Goal: Task Accomplishment & Management: Use online tool/utility

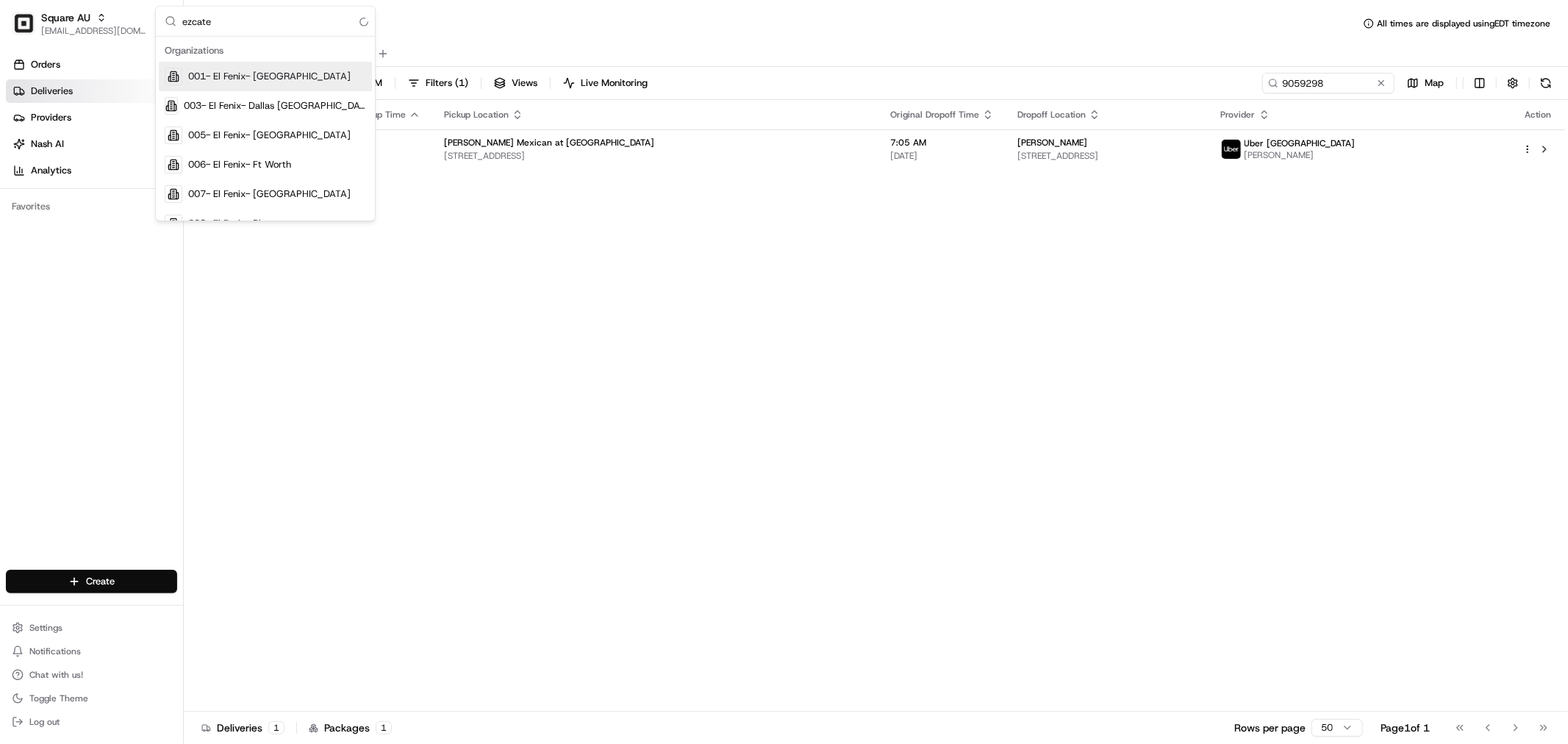
type input "ezcater"
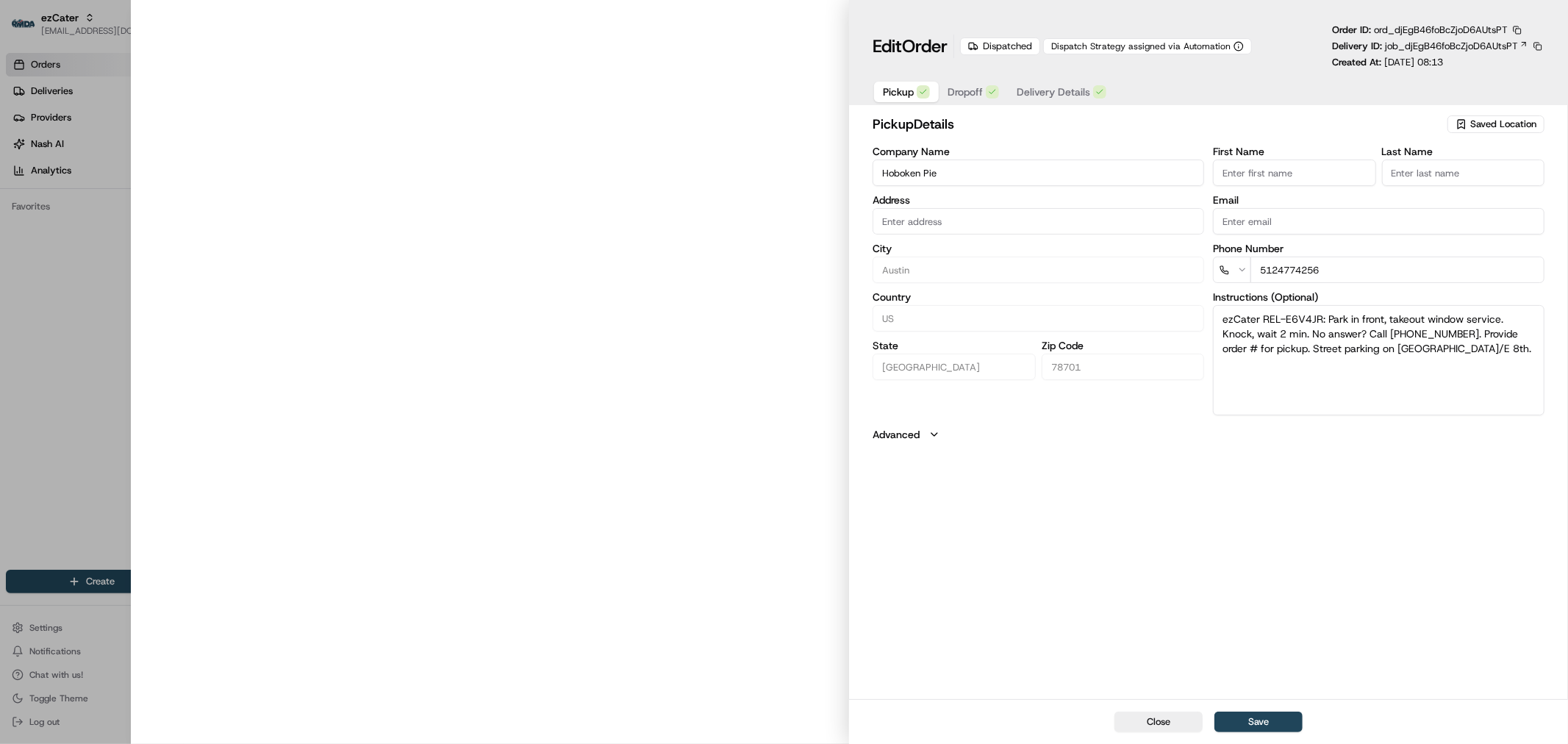
type input "718 Red River St, Austin, TX, 78701"
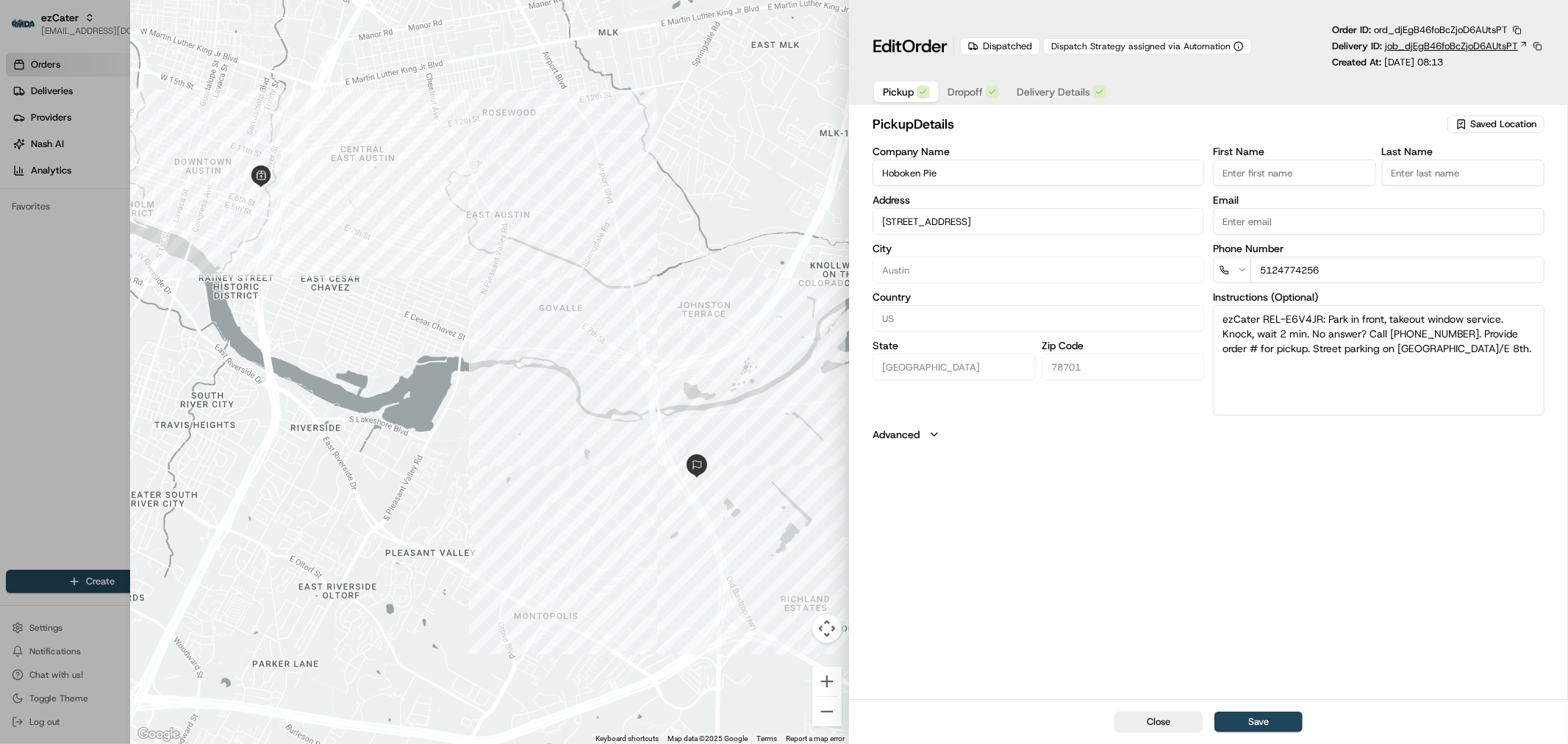
click at [1470, 41] on span "job_djEgB46foBcZjoD6AUtsPT" at bounding box center [1451, 46] width 133 height 13
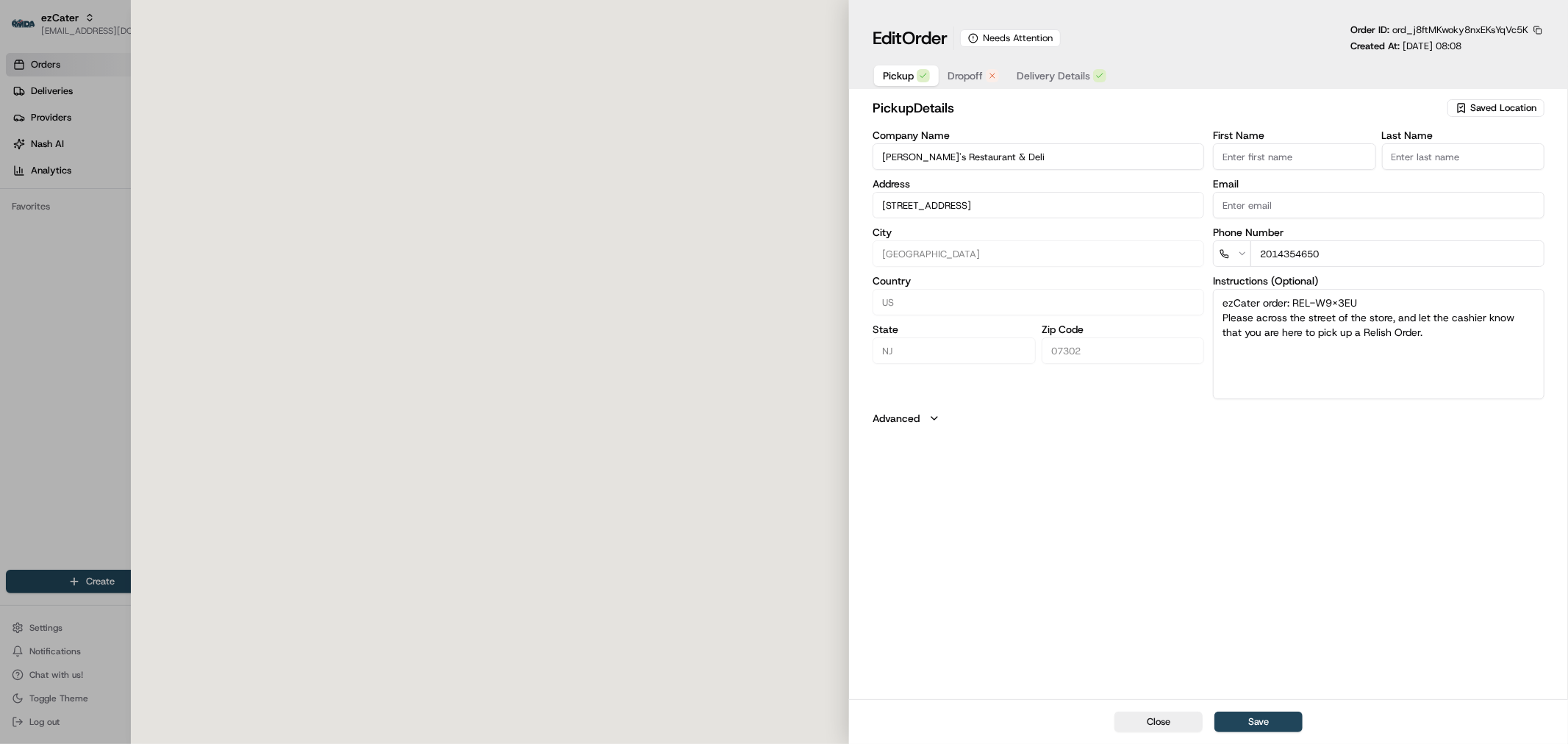
type input "315 Grove St, Jersey City, NJ, 07302"
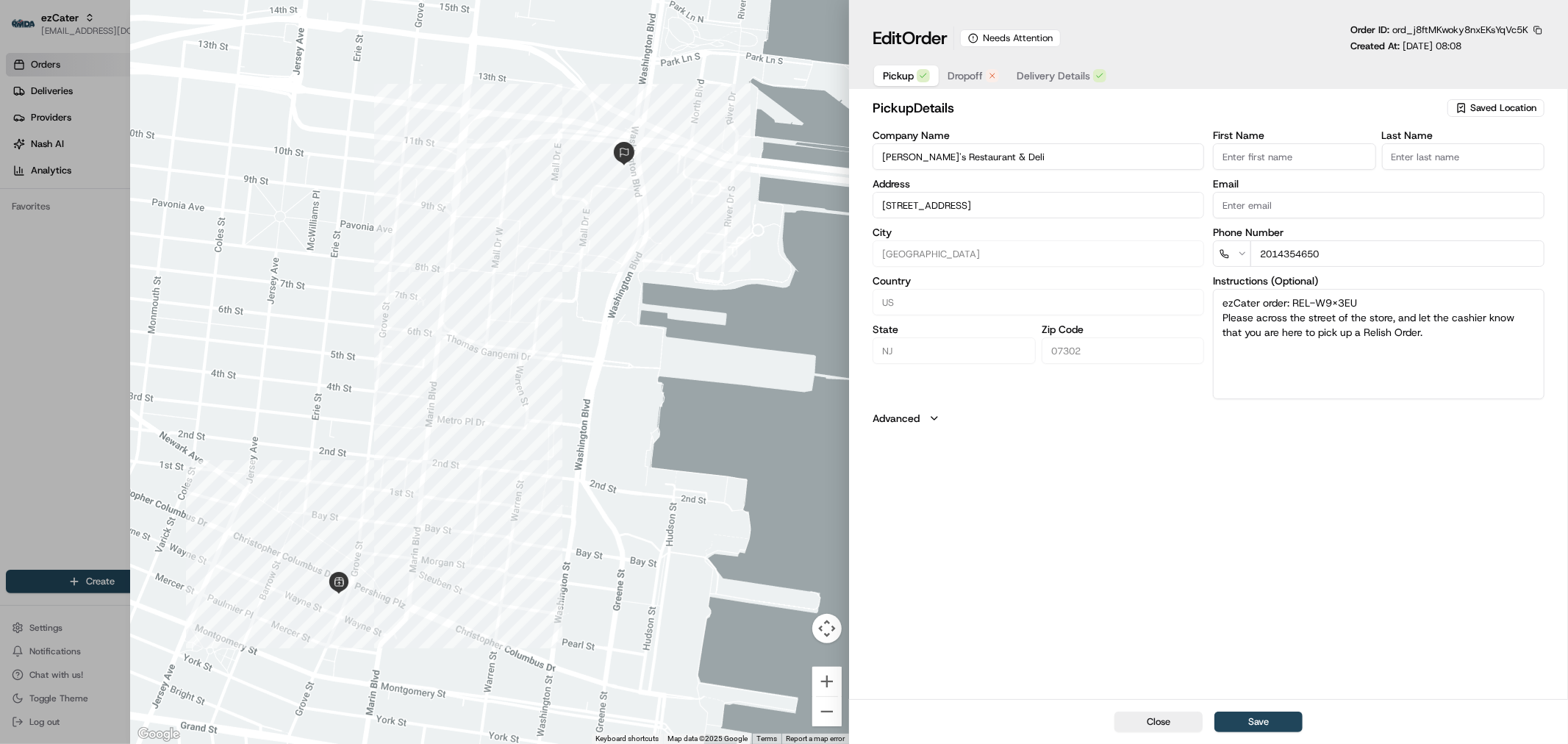
click at [976, 72] on span "Dropoff" at bounding box center [965, 75] width 35 height 15
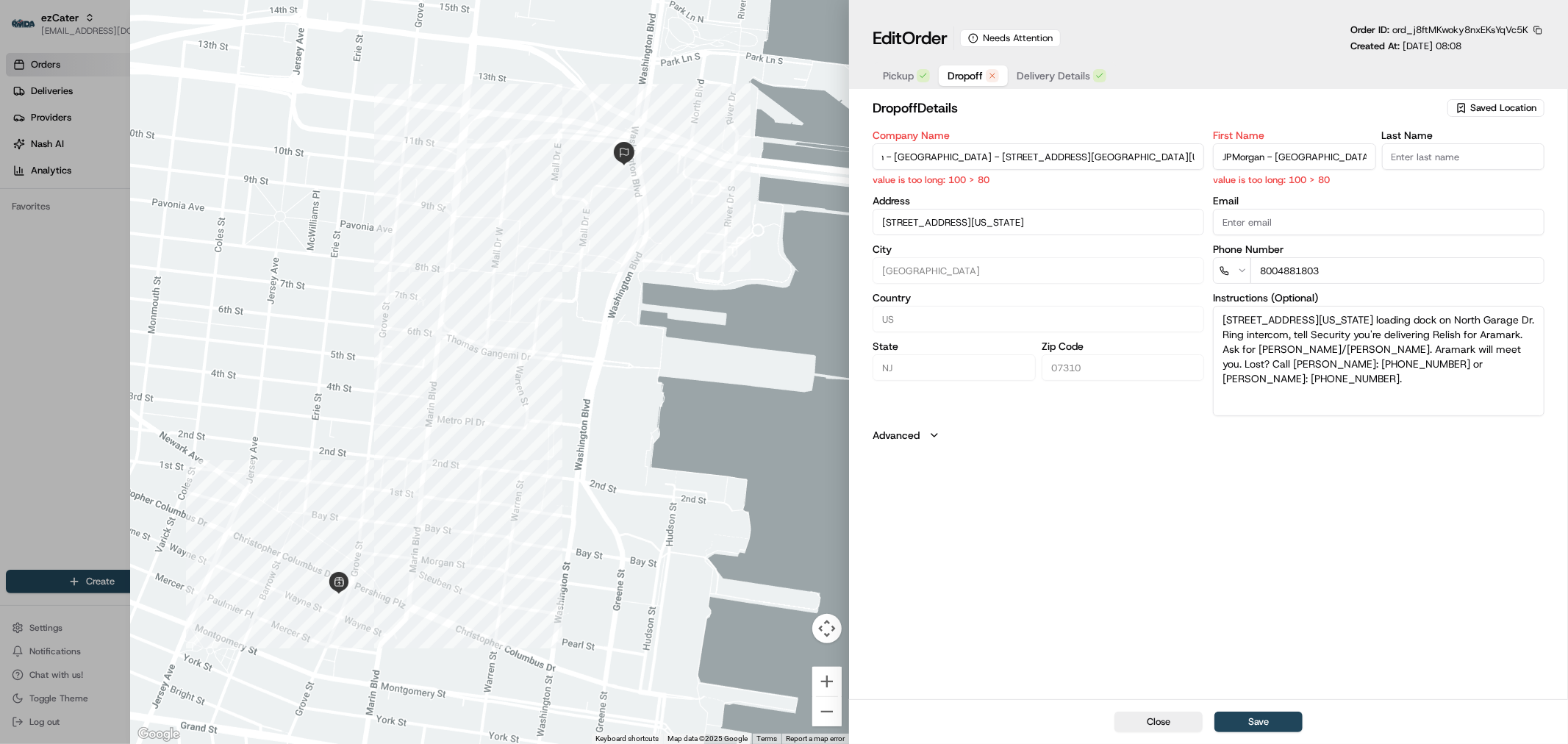
scroll to position [0, 177]
drag, startPoint x: 1136, startPoint y: 155, endPoint x: 1213, endPoint y: 151, distance: 77.1
click at [1213, 151] on div "Company Name JPMorgan - Jersey City - 575 Washington Blvd 2nd Floor - Near Star…" at bounding box center [1208, 273] width 672 height 286
type input "JPMorgan - Jersey City - 575 Washington Blvd 2nd Floor"
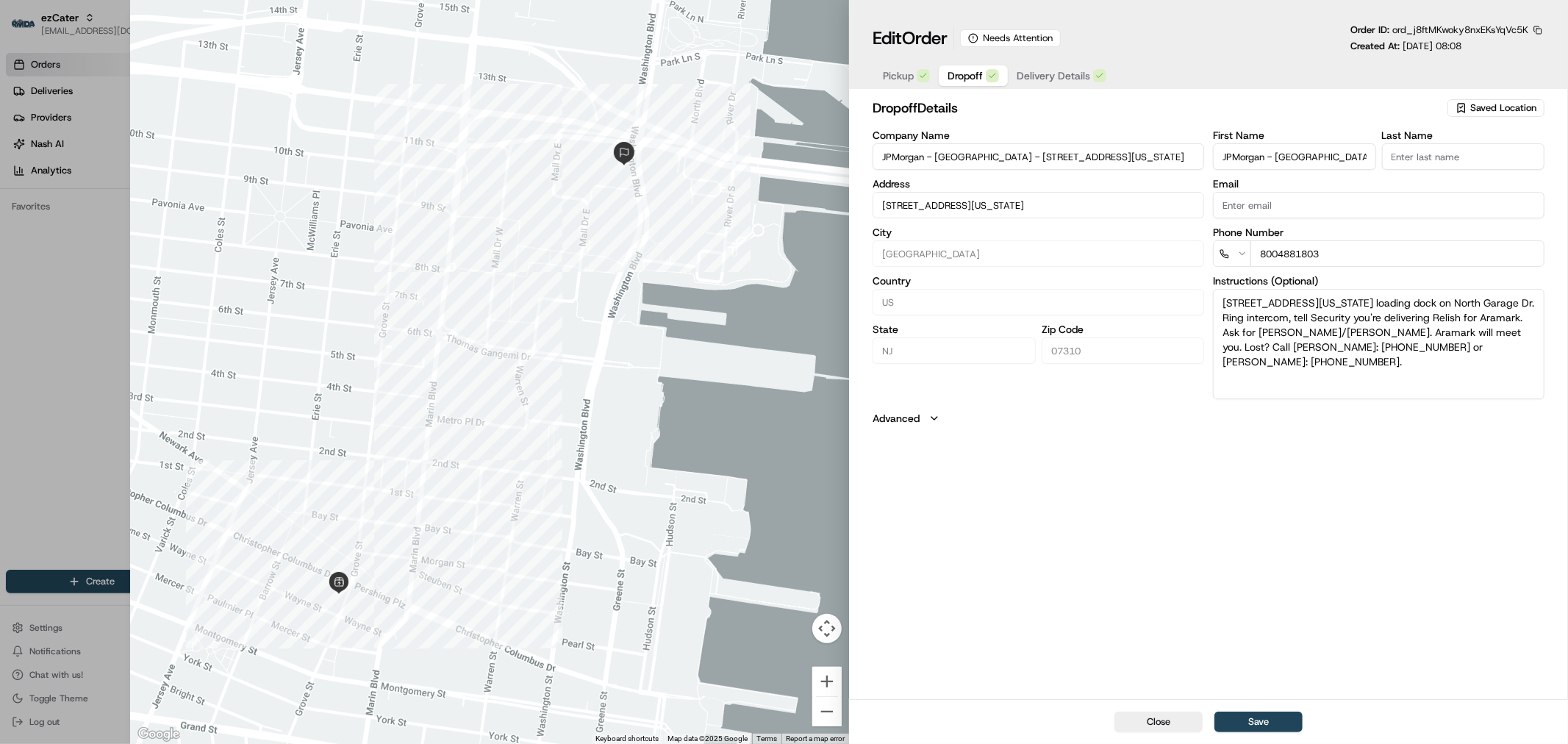
drag, startPoint x: 1323, startPoint y: 152, endPoint x: 1382, endPoint y: 147, distance: 59.2
click at [1382, 147] on div "First Name JPMorgan - Jersey City - 575 Washington Blvd 2nd Floor - Near Starbu…" at bounding box center [1378, 150] width 332 height 40
click at [1320, 158] on input "JPMorgan - Jersey City - 575 Washington Blvd 2nd Floor - Near Starbucks/ 24 Mar…" at bounding box center [1294, 157] width 163 height 27
drag, startPoint x: 1320, startPoint y: 157, endPoint x: 1353, endPoint y: 157, distance: 33.0
click at [1353, 157] on input "JPMorgan - Jersey City - 575 Washington Blvd 2nd Floor - Near Starbucks/ 24 Mar…" at bounding box center [1294, 157] width 163 height 27
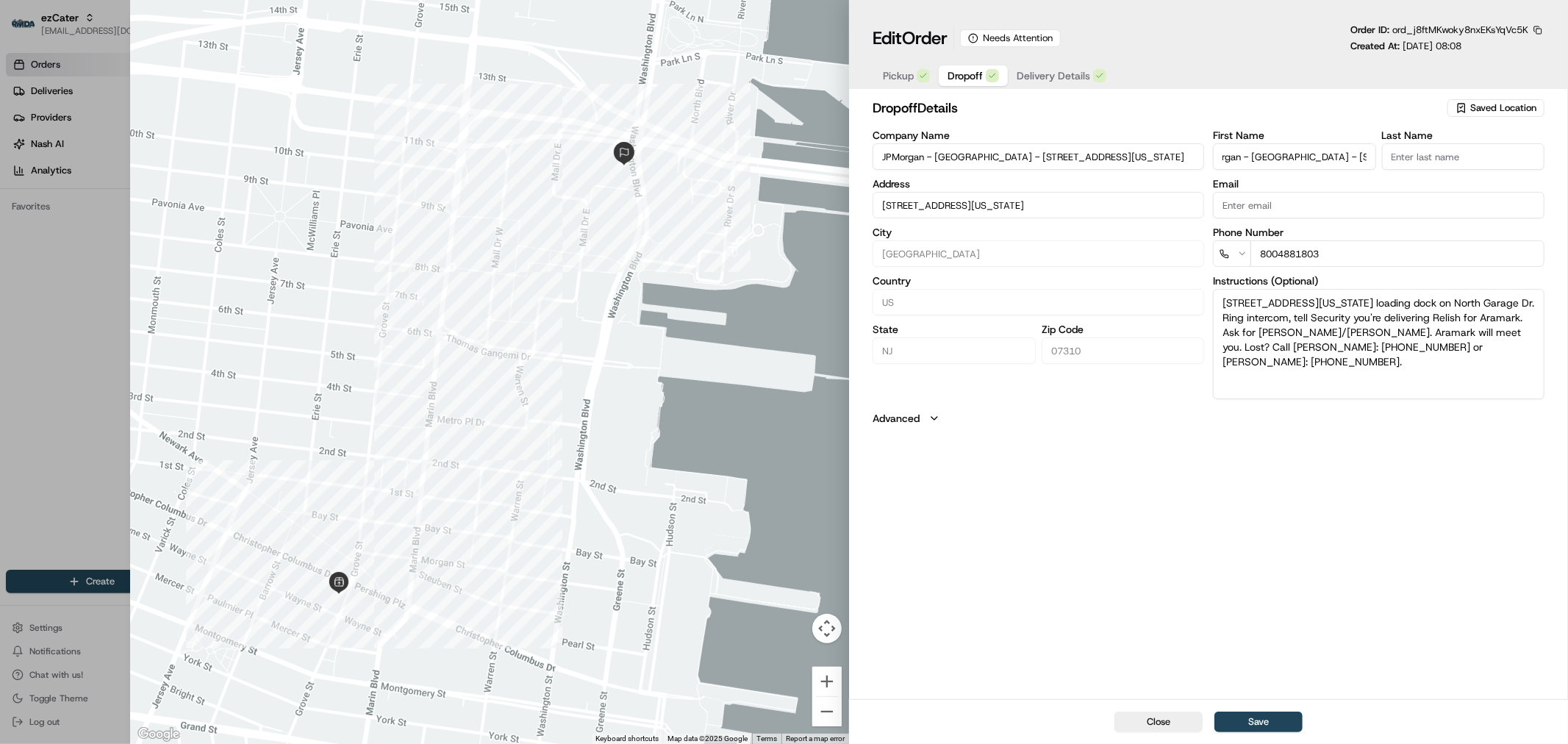
scroll to position [0, 31]
click at [1294, 156] on input "JPMorgan - Jersey City - 575 Washington Blvd 2nd Floor - Near Starbucks/ 24 Mar…" at bounding box center [1294, 157] width 163 height 27
drag, startPoint x: 1291, startPoint y: 156, endPoint x: 1373, endPoint y: 154, distance: 82.0
click at [1373, 154] on input "JPMorgan - Jersey City - 575 Washington Blvd 2nd Floor - Near Starbucks/ 24 Mar…" at bounding box center [1294, 157] width 163 height 27
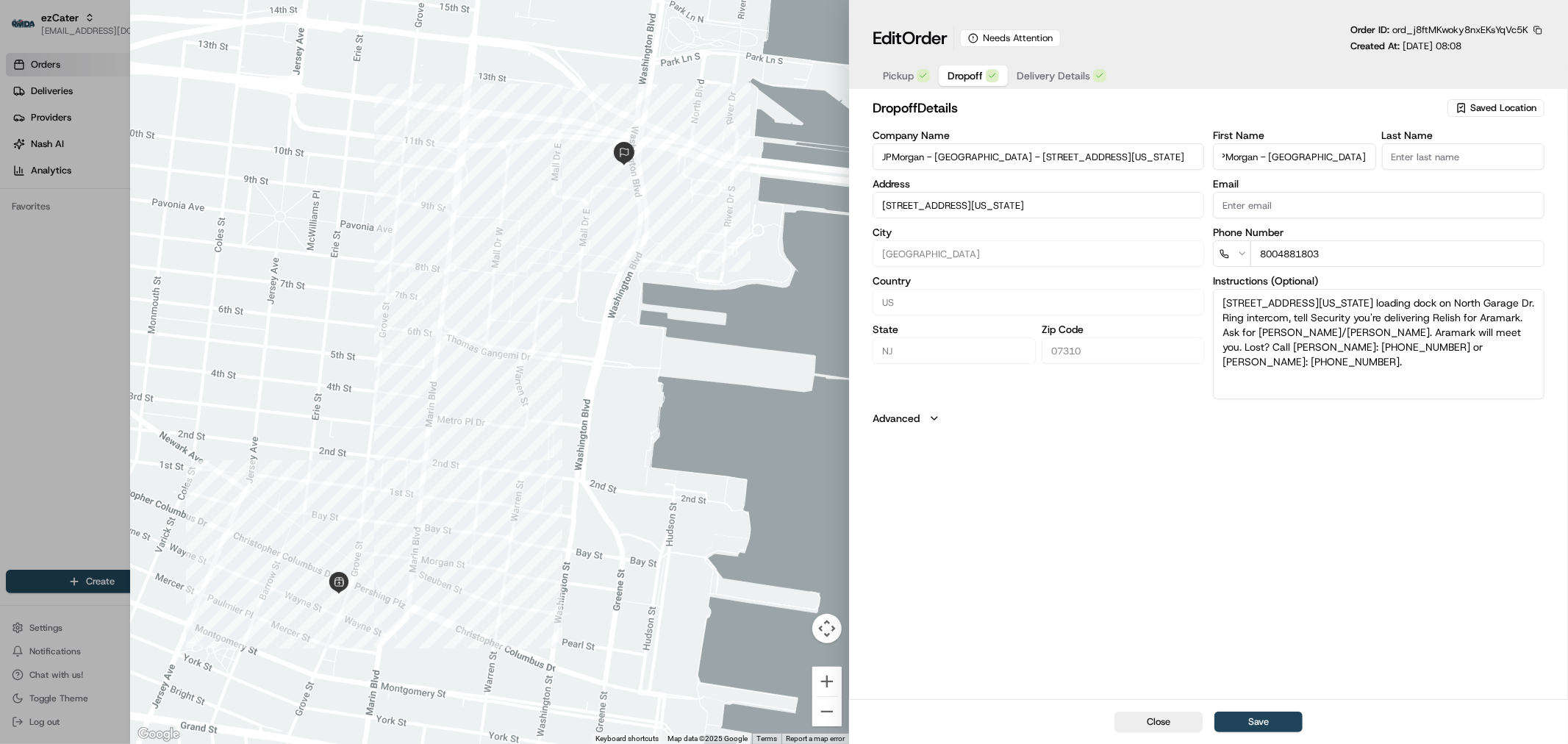
scroll to position [0, 0]
type input "JPMorgan - Jersey City"
click at [1253, 718] on button "Save" at bounding box center [1258, 722] width 88 height 21
type input "+1"
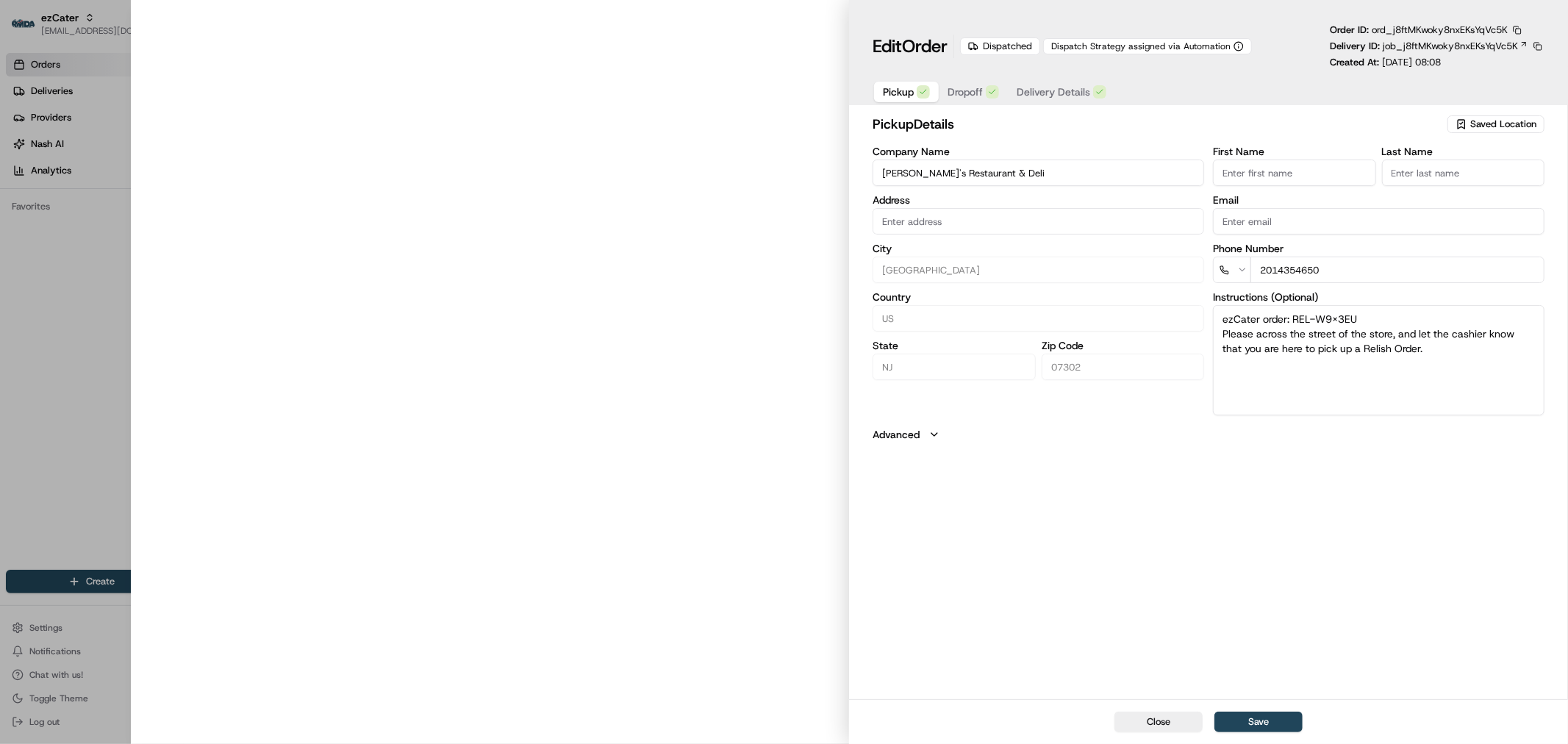
type input "[STREET_ADDRESS]"
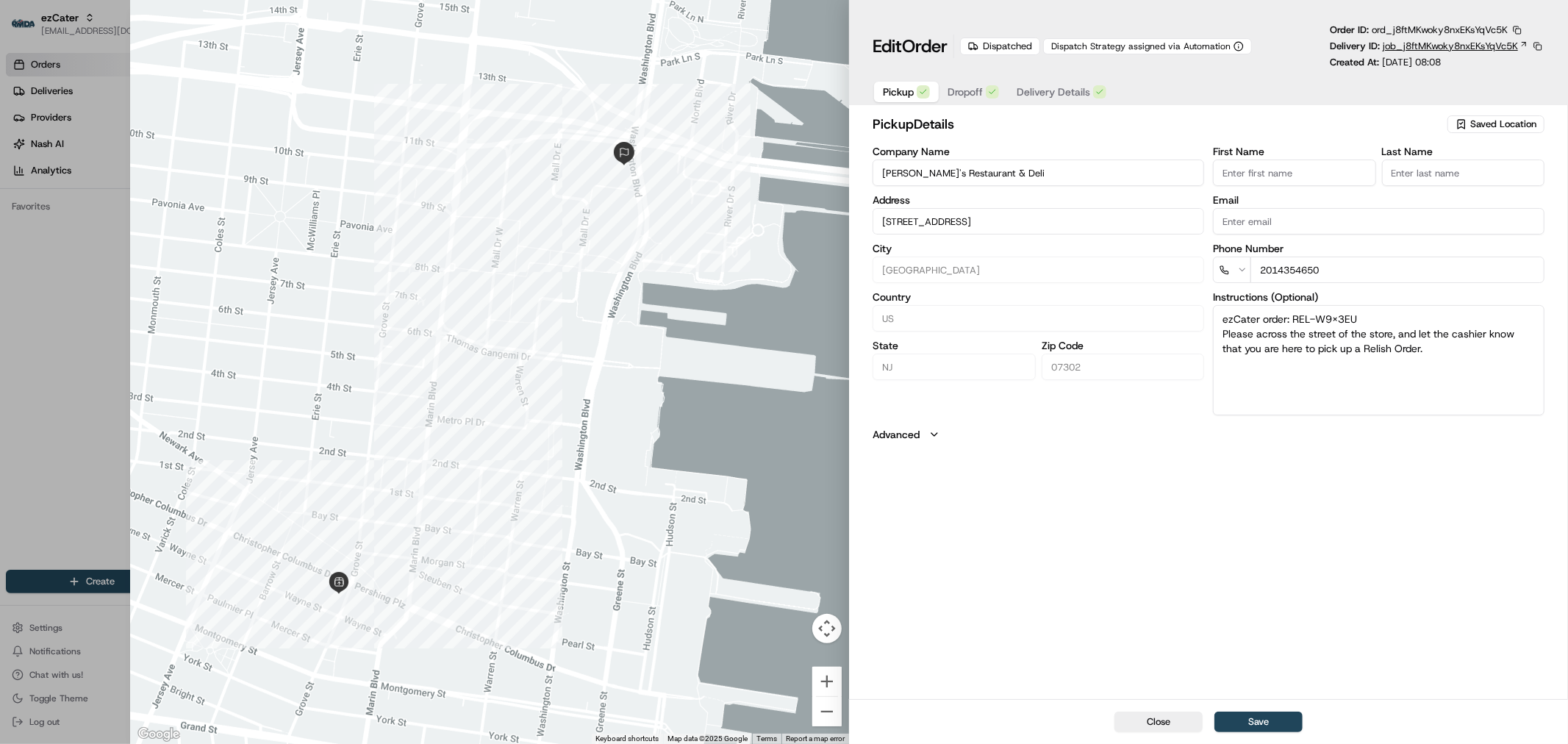
click at [1398, 52] on span "job_j8ftMKwoky8nxEKsYqVc5K" at bounding box center [1450, 46] width 135 height 13
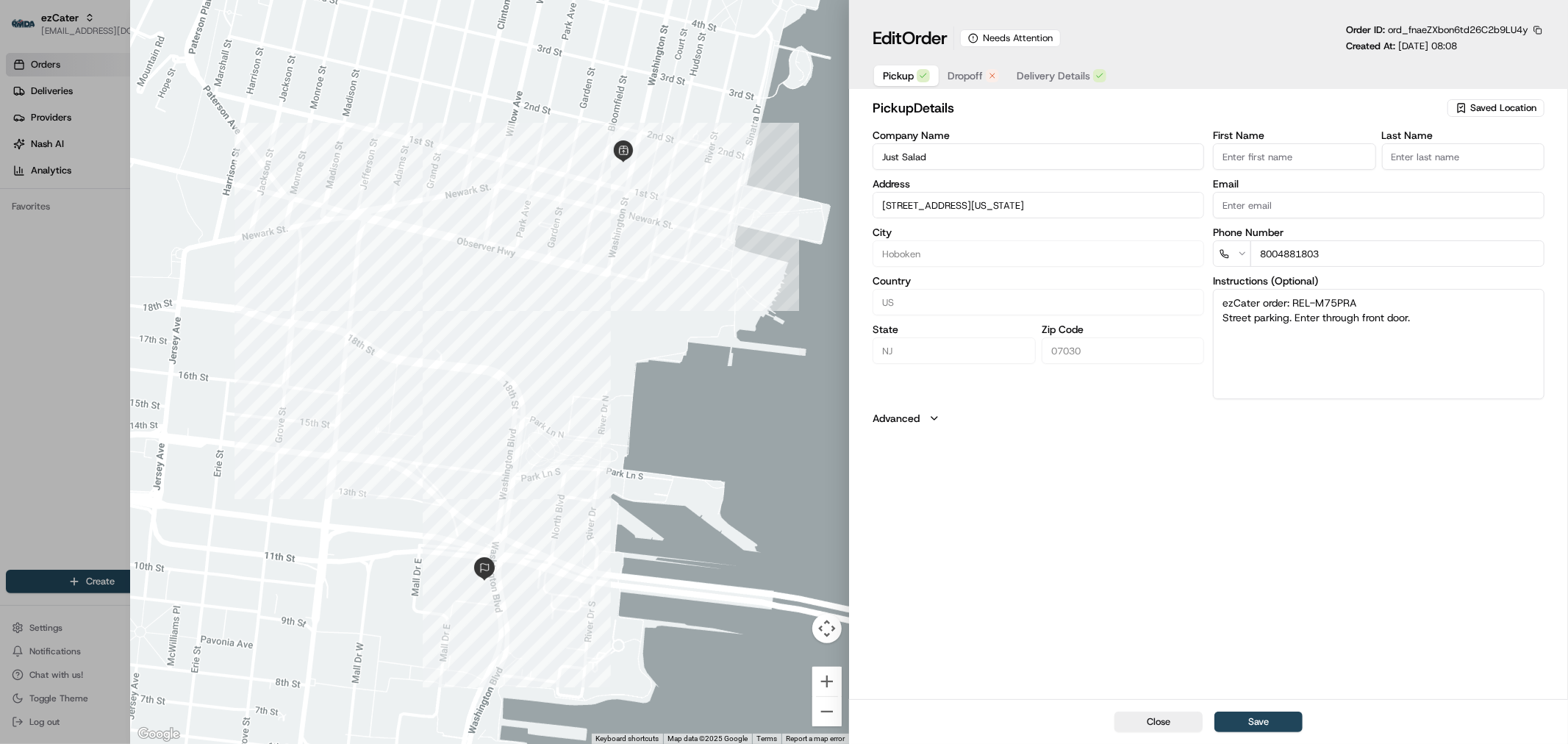
click at [981, 70] on span "Dropoff" at bounding box center [965, 75] width 35 height 15
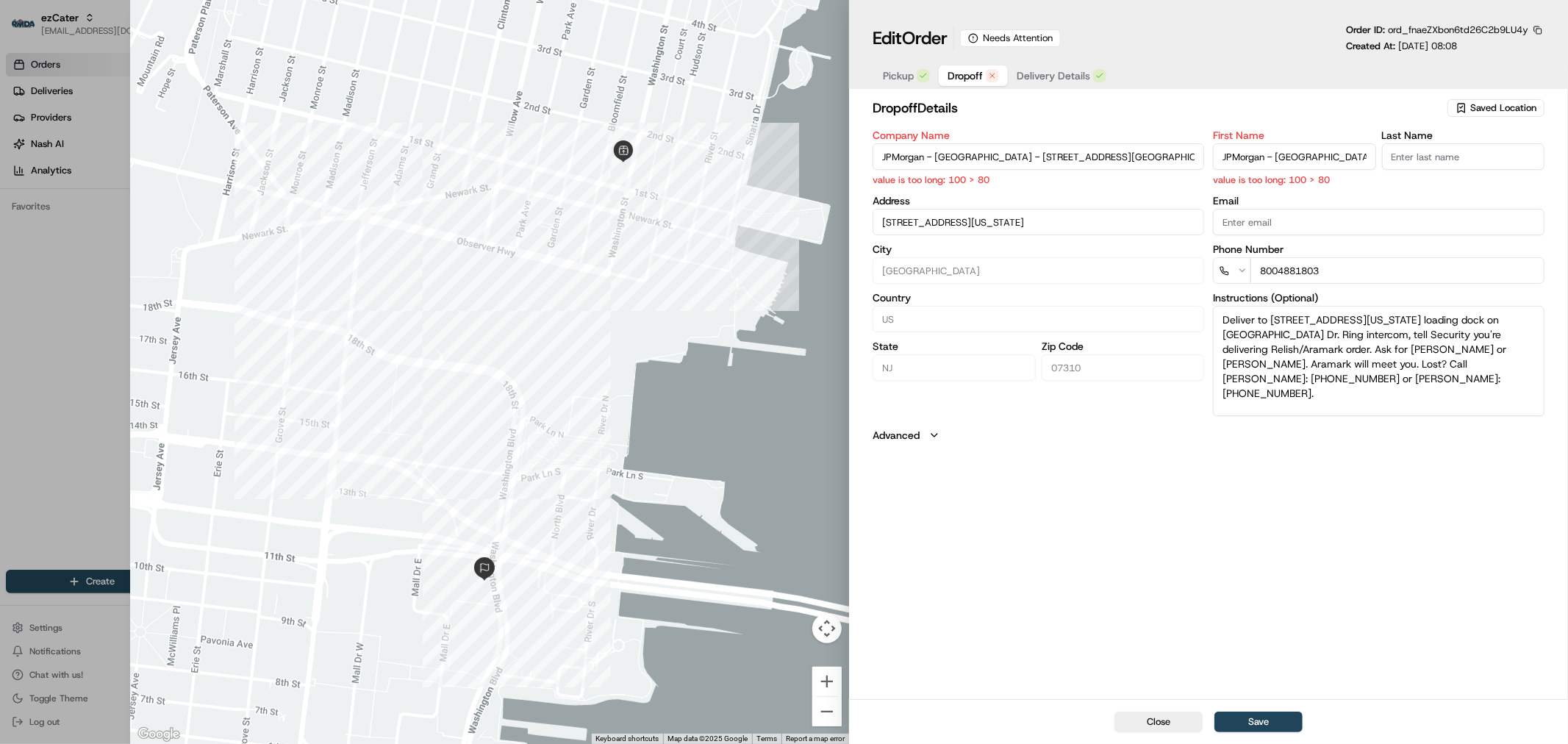
scroll to position [0, 177]
drag, startPoint x: 1136, startPoint y: 158, endPoint x: 1219, endPoint y: 157, distance: 83.0
click at [1219, 157] on div "Company Name JPMorgan - Jersey City - 575 Washington Blvd 2nd Floor - Near Star…" at bounding box center [1208, 273] width 672 height 286
type input "JPMorgan - Jersey City - 575 Washington Blvd 2nd Floor"
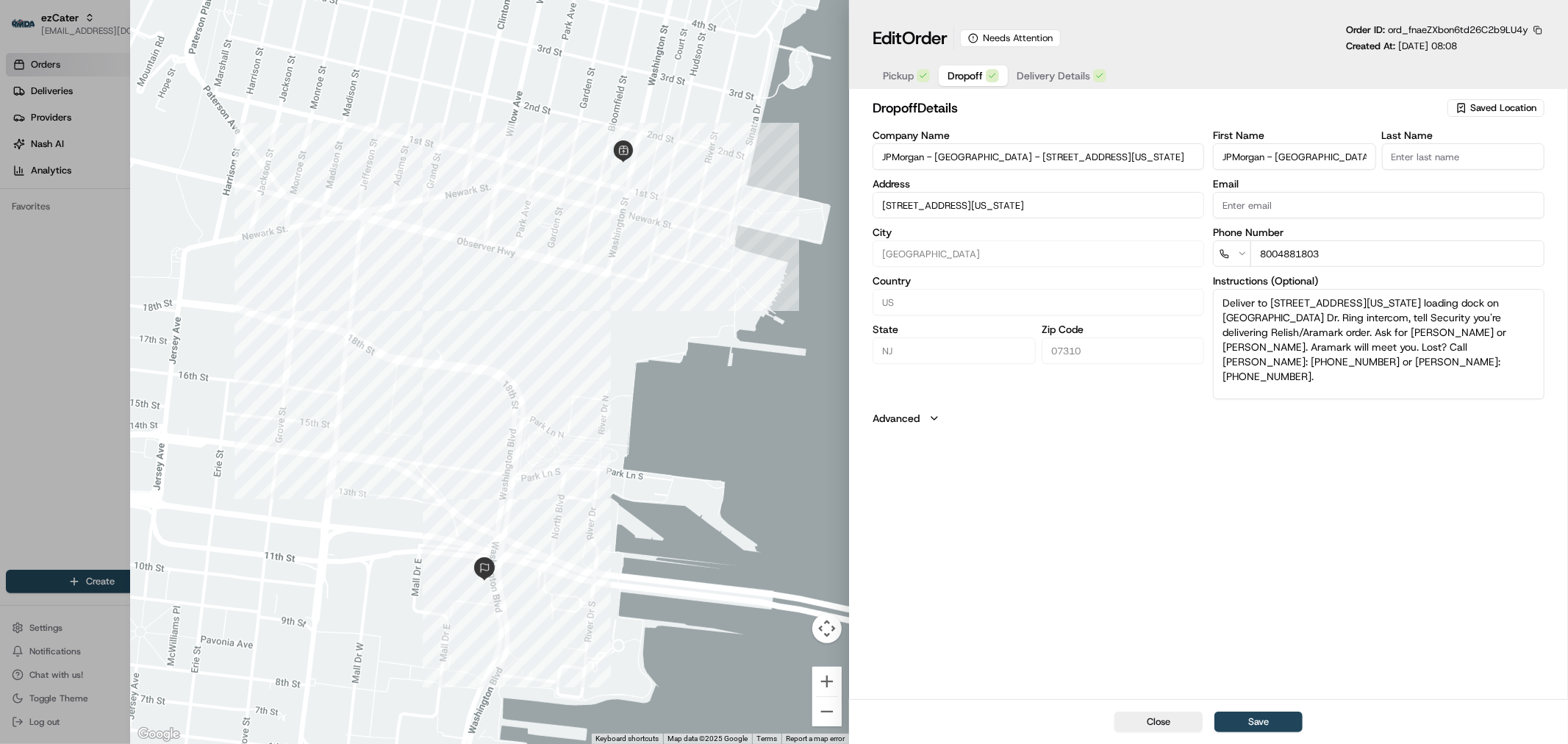
drag, startPoint x: 1325, startPoint y: 153, endPoint x: 1372, endPoint y: 155, distance: 47.0
click at [1372, 155] on input "JPMorgan - Jersey City - 575 Washington Blvd 2nd Floor - Near Starbucks/ 24 Mar…" at bounding box center [1294, 157] width 163 height 27
click at [1324, 156] on input "JPMorgan - Jersey City - 575 Washington Blvd 2nd Floor - Near Starbucks/ 24 Mar…" at bounding box center [1294, 157] width 163 height 27
drag, startPoint x: 1324, startPoint y: 156, endPoint x: 1375, endPoint y: 156, distance: 51.0
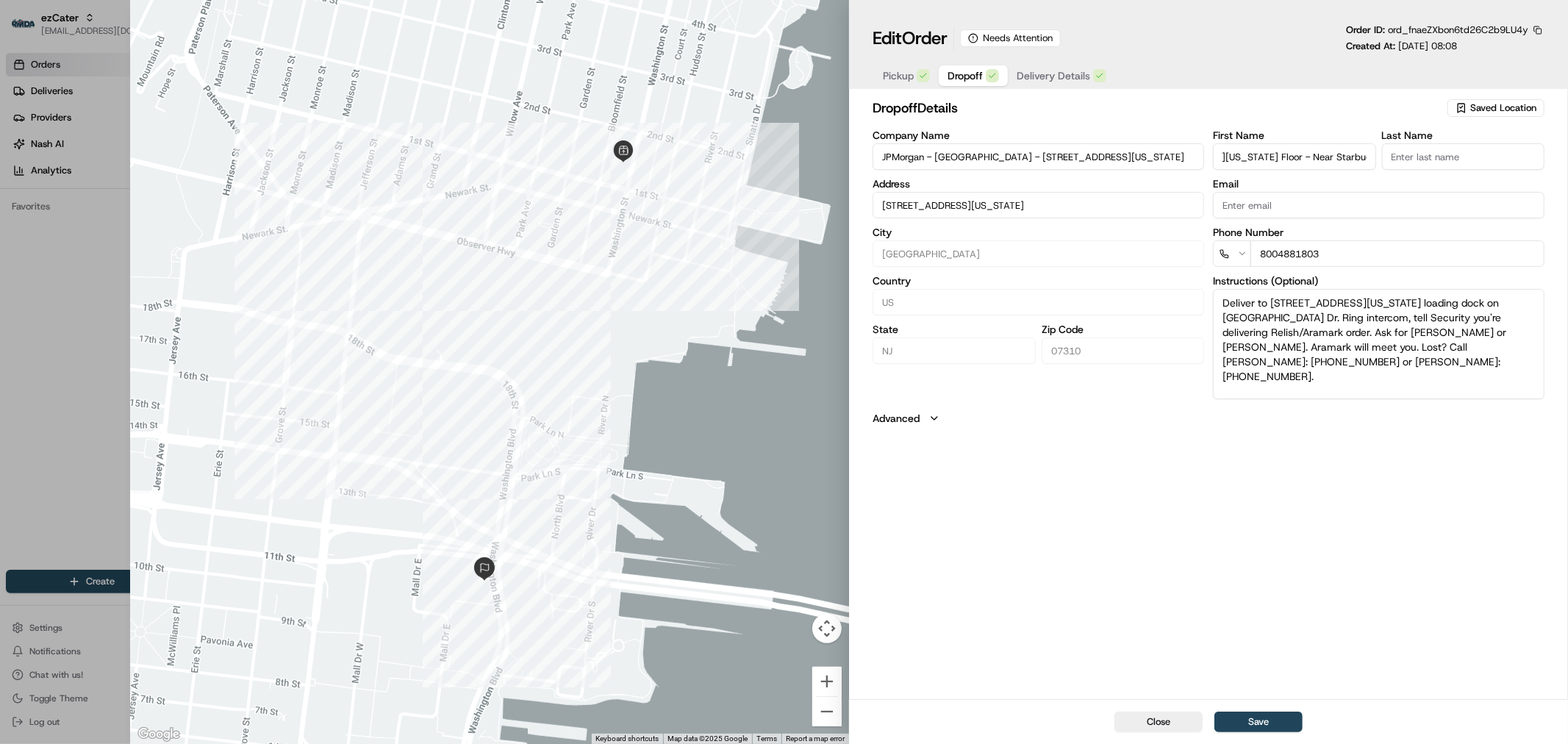
click at [1375, 156] on input "JPMorgan - Jersey City - 575 Washington Blvd 2nd Floor - Near Starbucks/ 24 Mar…" at bounding box center [1294, 157] width 163 height 27
type input "JPMorgan - Jersey City"
click at [1272, 720] on button "Save" at bounding box center [1258, 722] width 88 height 21
type input "+1"
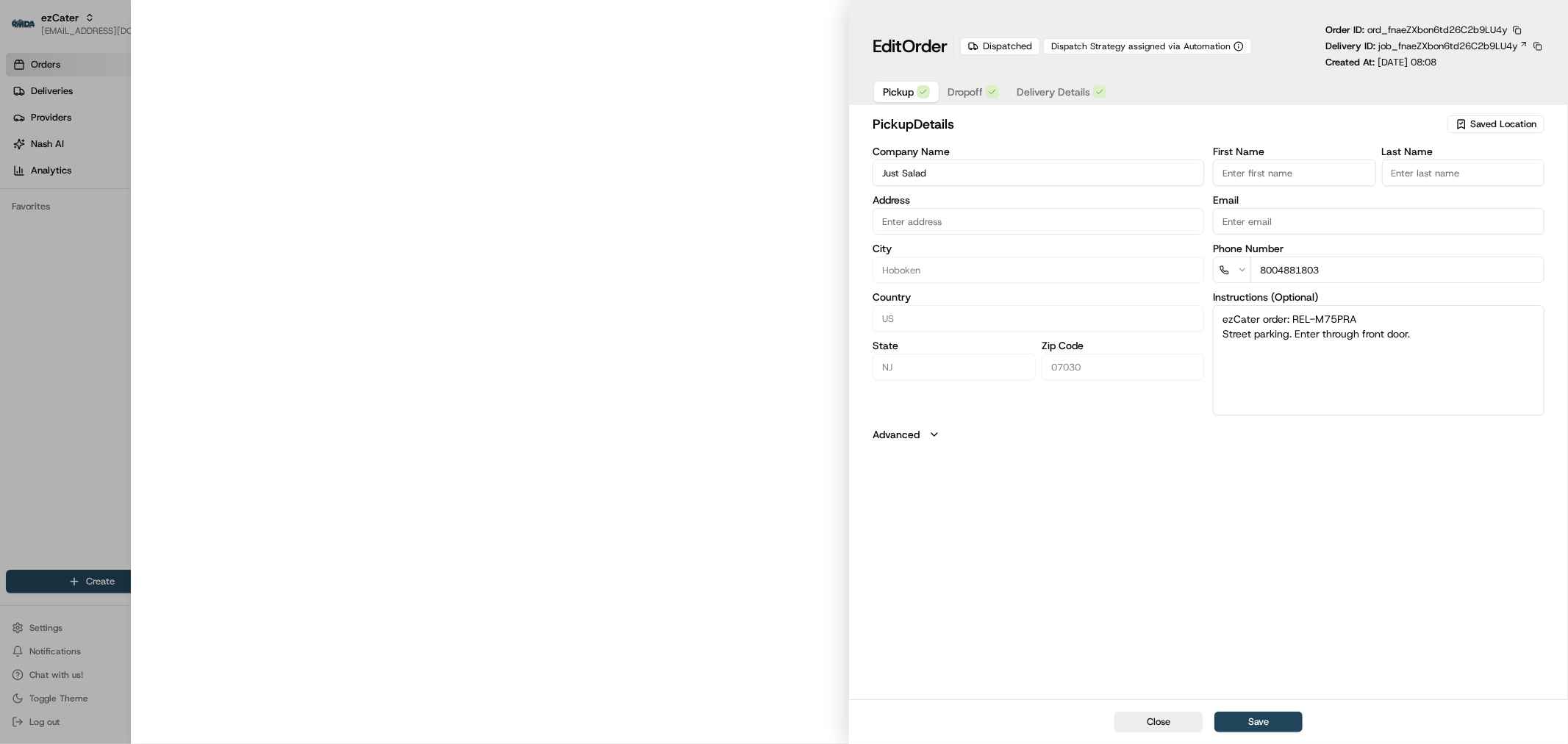
type input "114 Washington St, Hoboken, NJ, 07030"
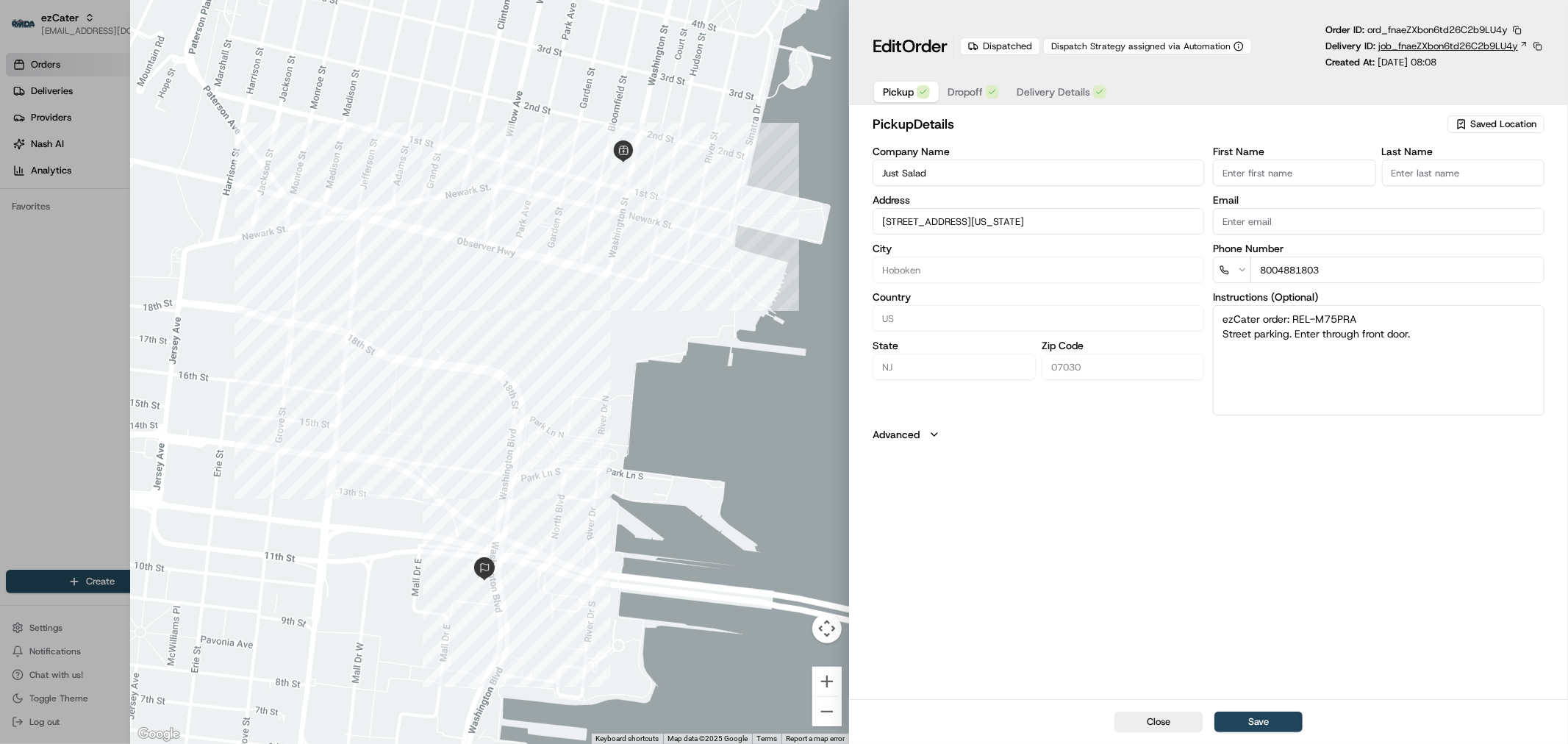
click at [1404, 50] on span "job_fnaeZXbon6td26C2b9LU4y" at bounding box center [1447, 46] width 140 height 13
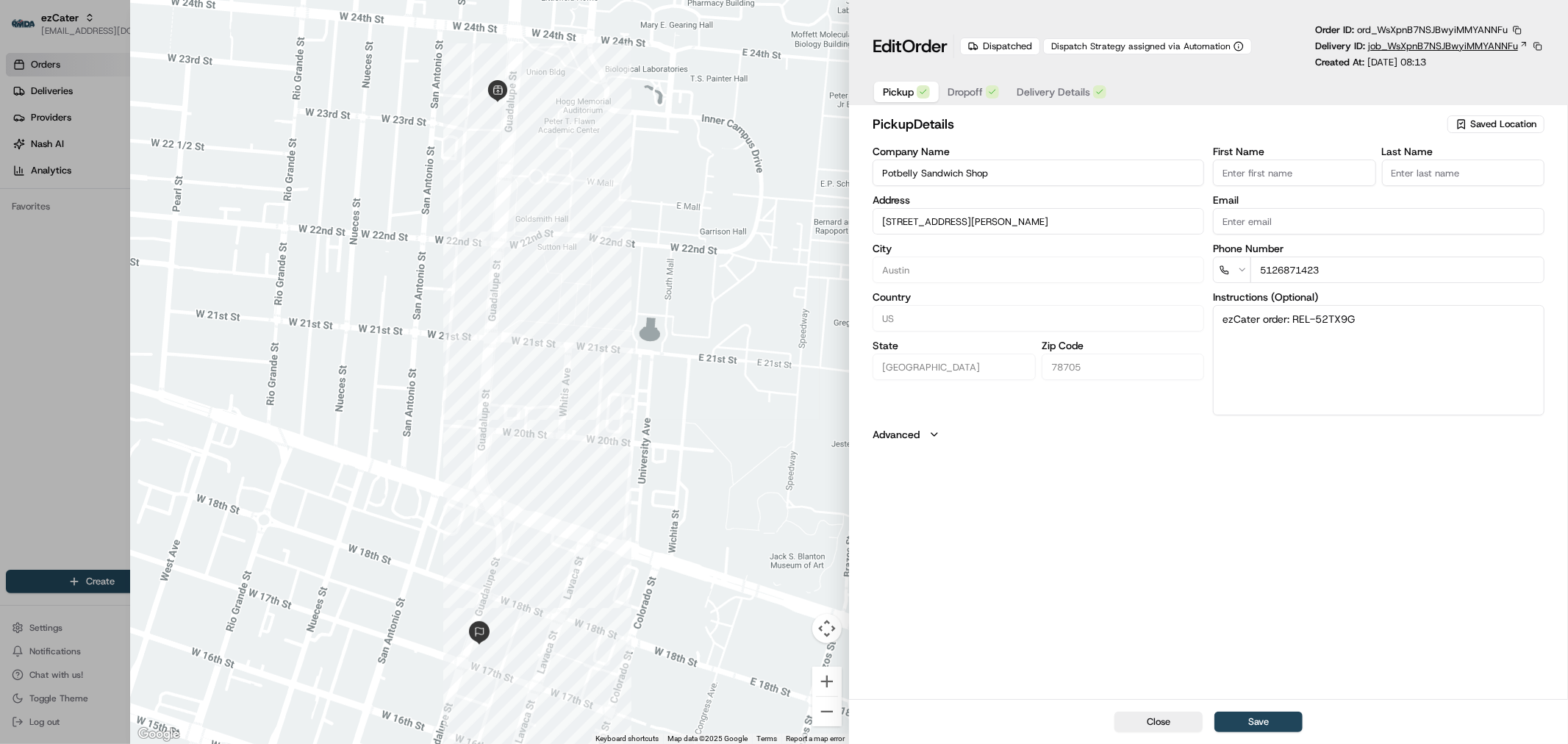
click at [1390, 50] on span "job_WsXpnB7NSJBwyiMMYANNFu" at bounding box center [1443, 46] width 150 height 13
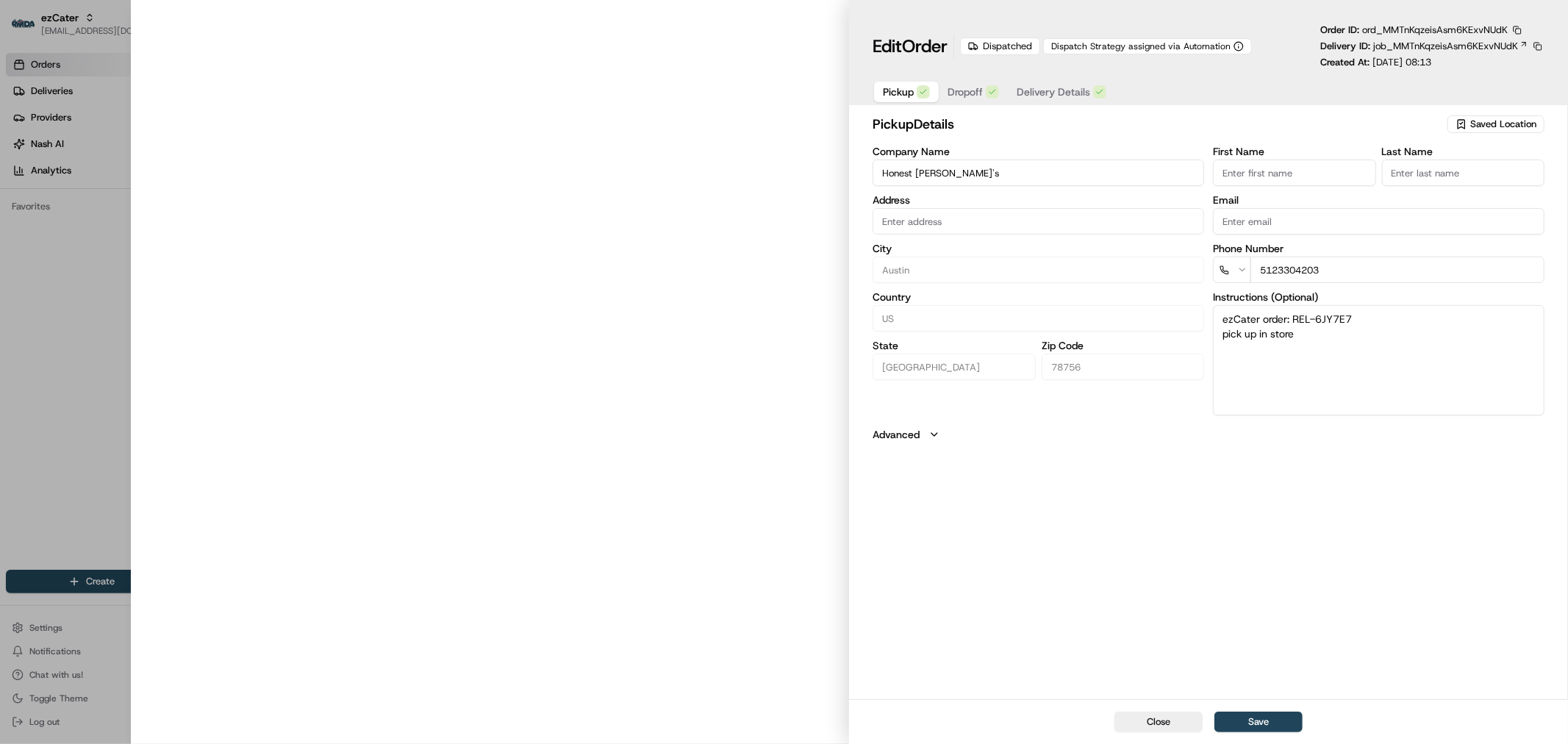
type input "[STREET_ADDRESS]"
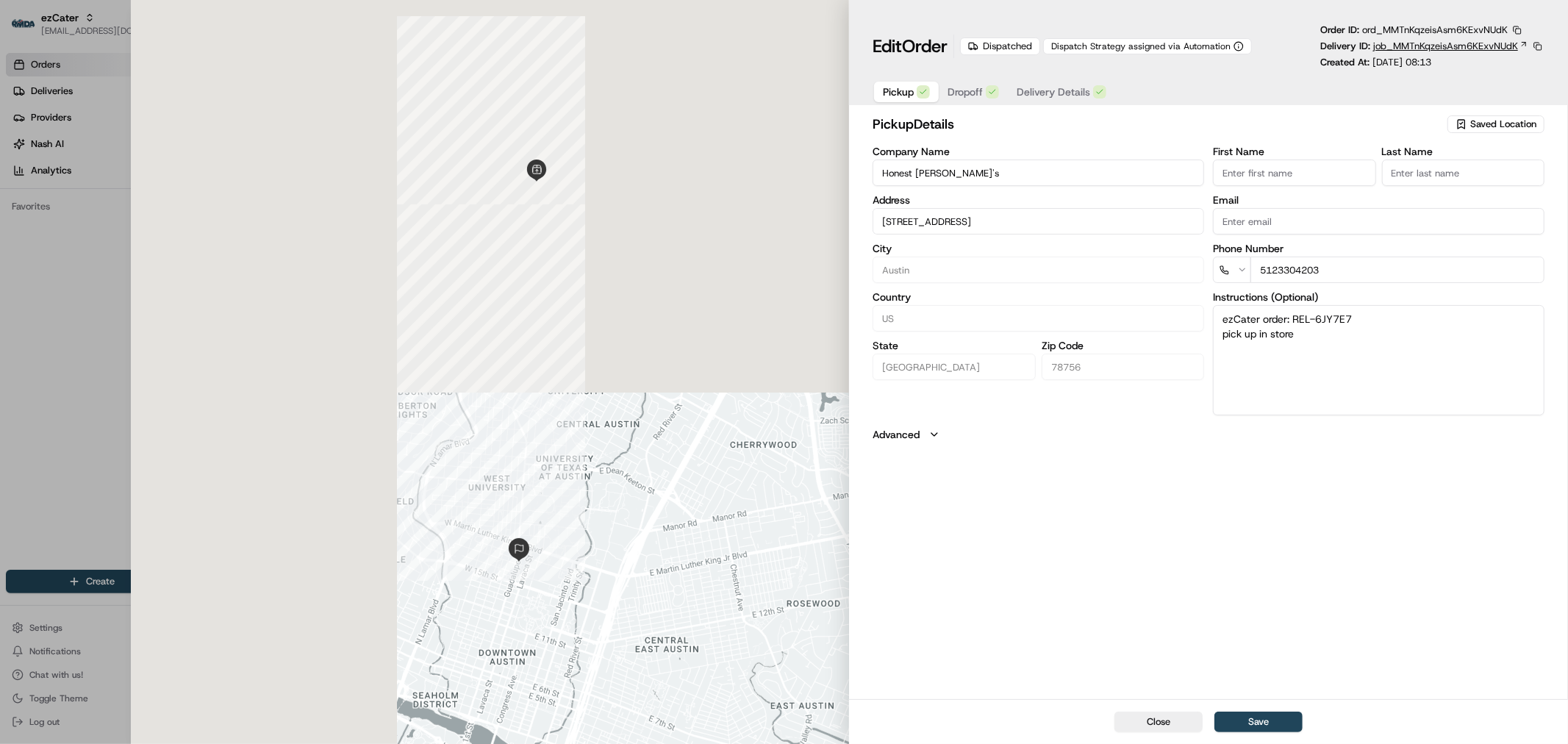
click at [1437, 45] on span "job_MMTnKqzeisAsm6KExvNUdK" at bounding box center [1445, 46] width 144 height 13
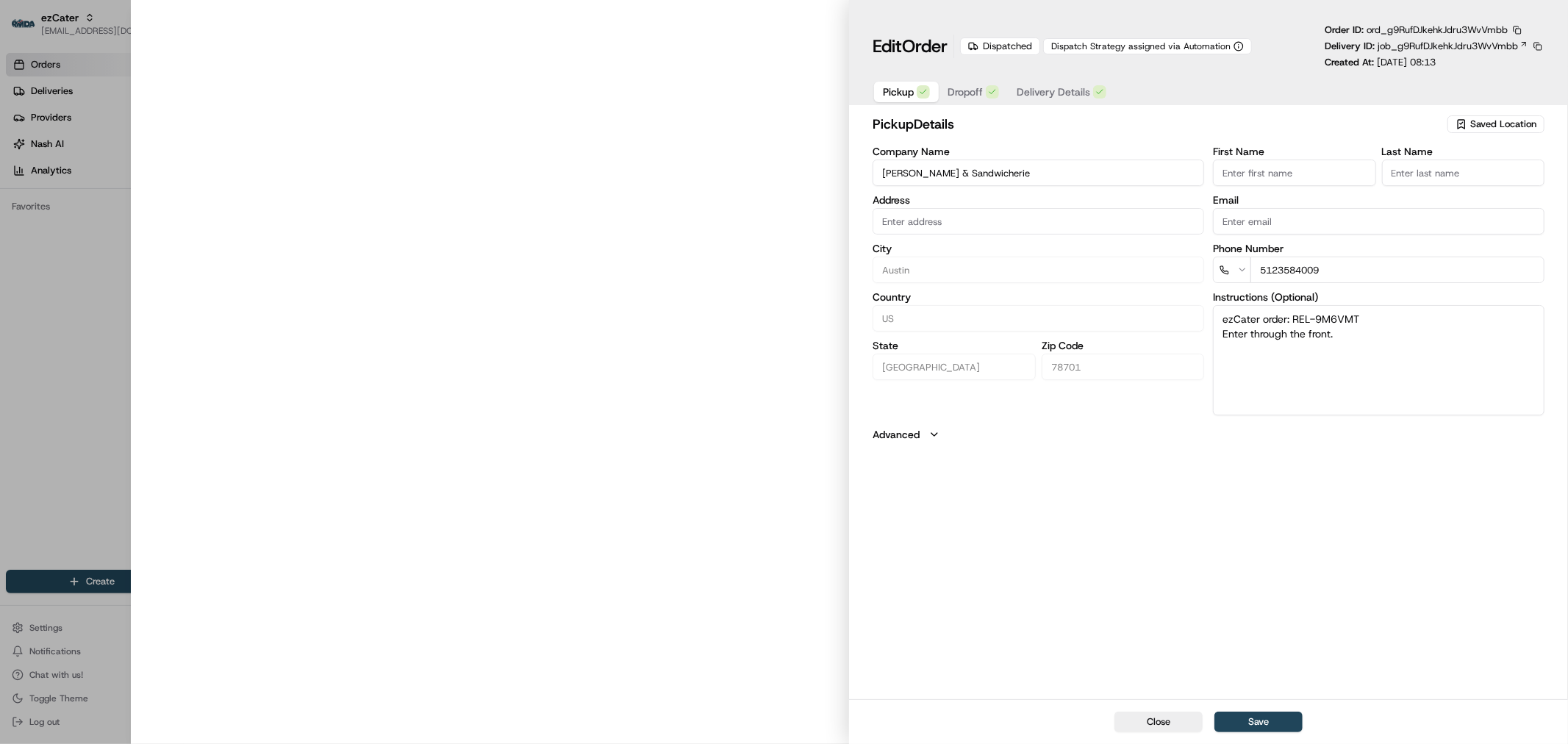
type input "[STREET_ADDRESS]"
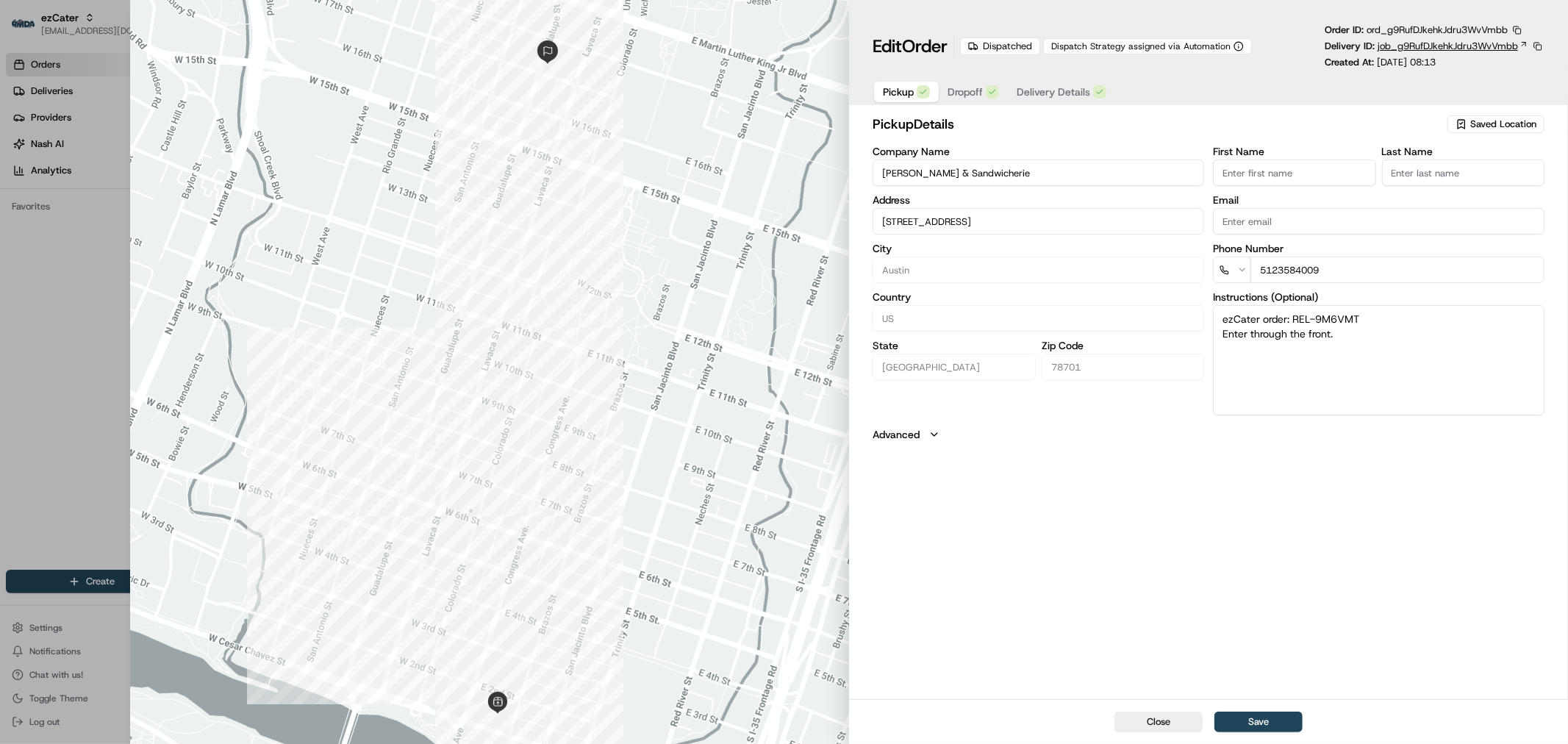
click at [1453, 45] on span "job_g9RufDJkehkJdru3WvVmbb" at bounding box center [1447, 46] width 141 height 13
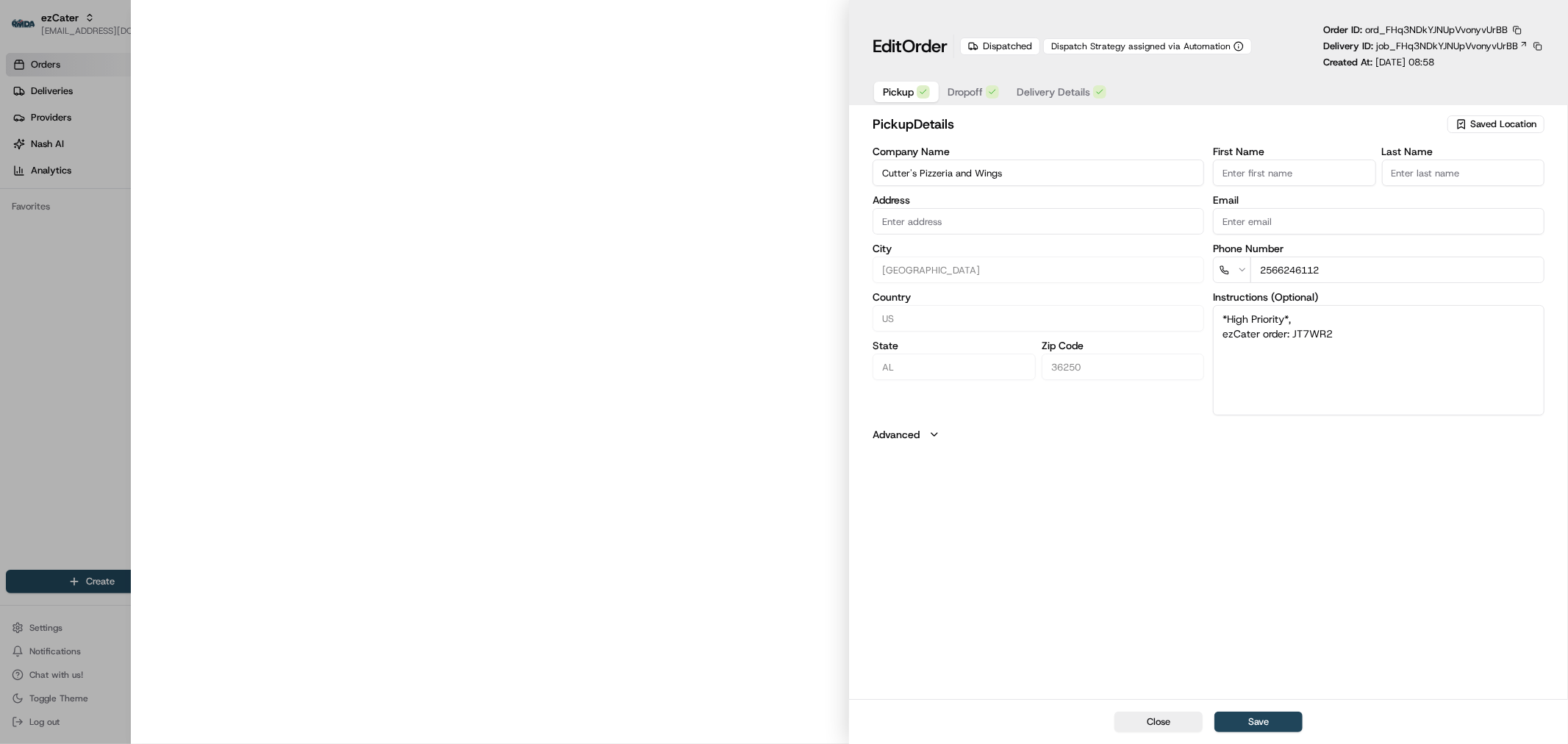
type input "[STREET_ADDRESS]"
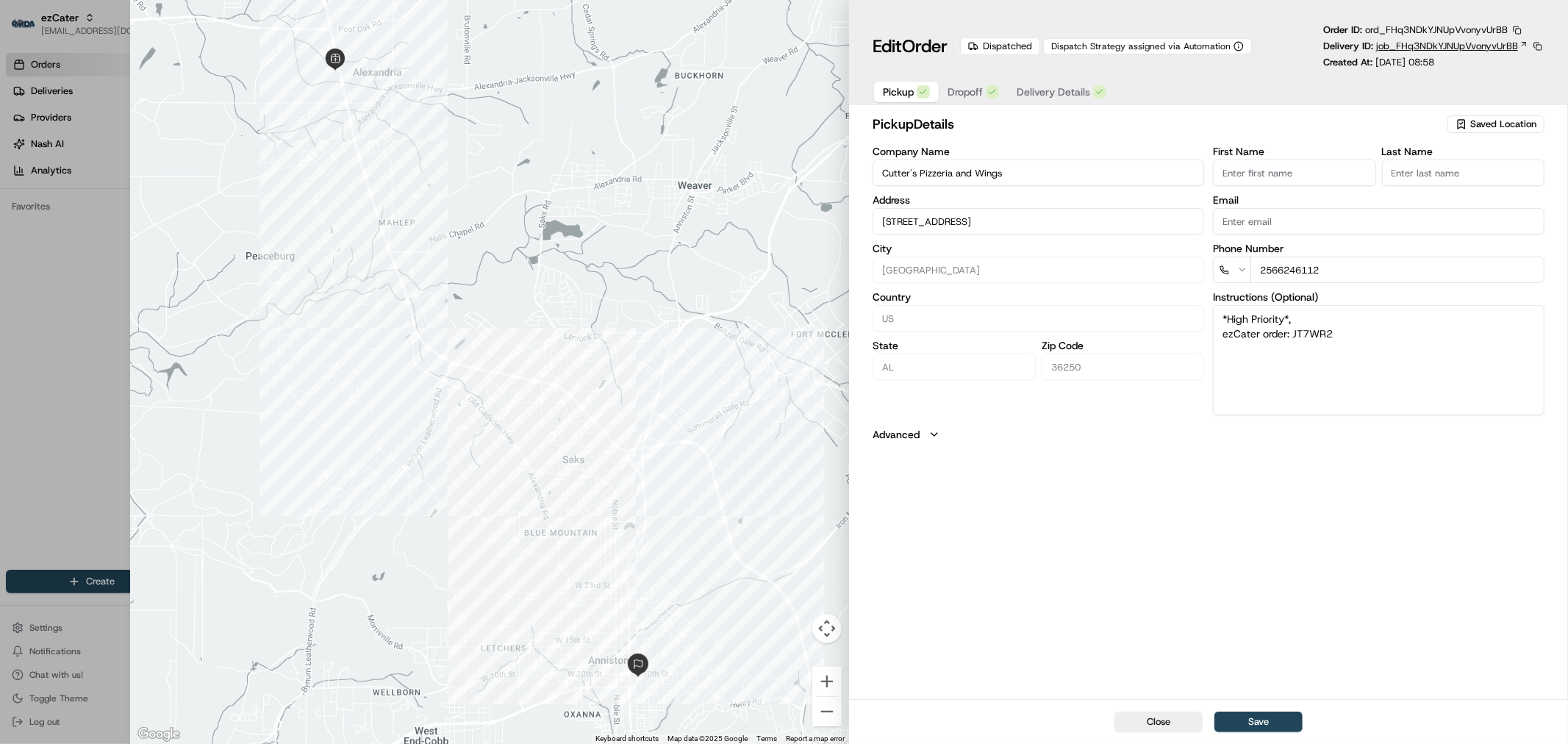
click at [1391, 48] on span "job_FHq3NDkYJNUpVvonyvUrBB" at bounding box center [1447, 46] width 142 height 13
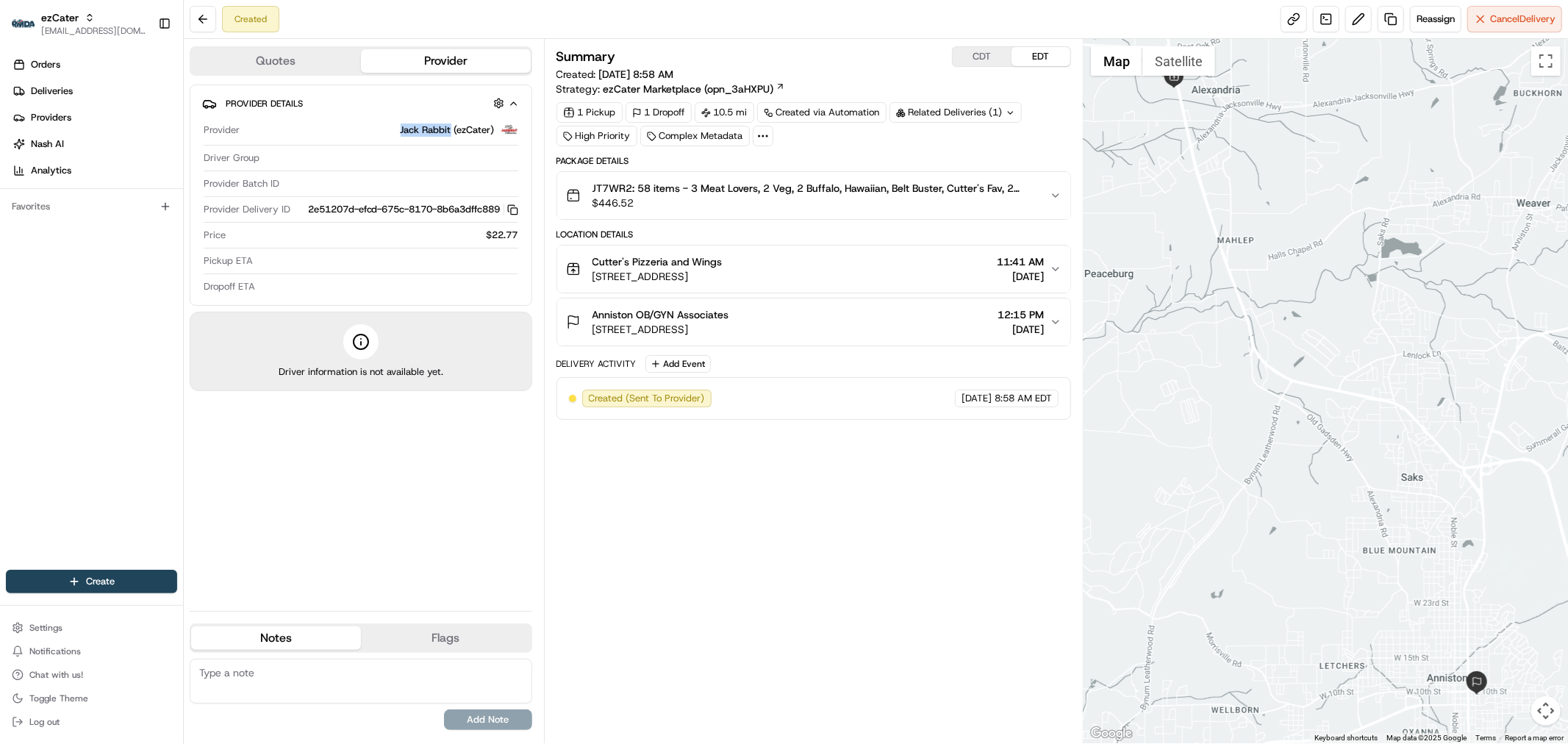
drag, startPoint x: 388, startPoint y: 130, endPoint x: 452, endPoint y: 138, distance: 64.5
click at [452, 138] on div "Jack Rabbit (ezCater)" at bounding box center [381, 130] width 273 height 18
copy span "Jack Rabbit"
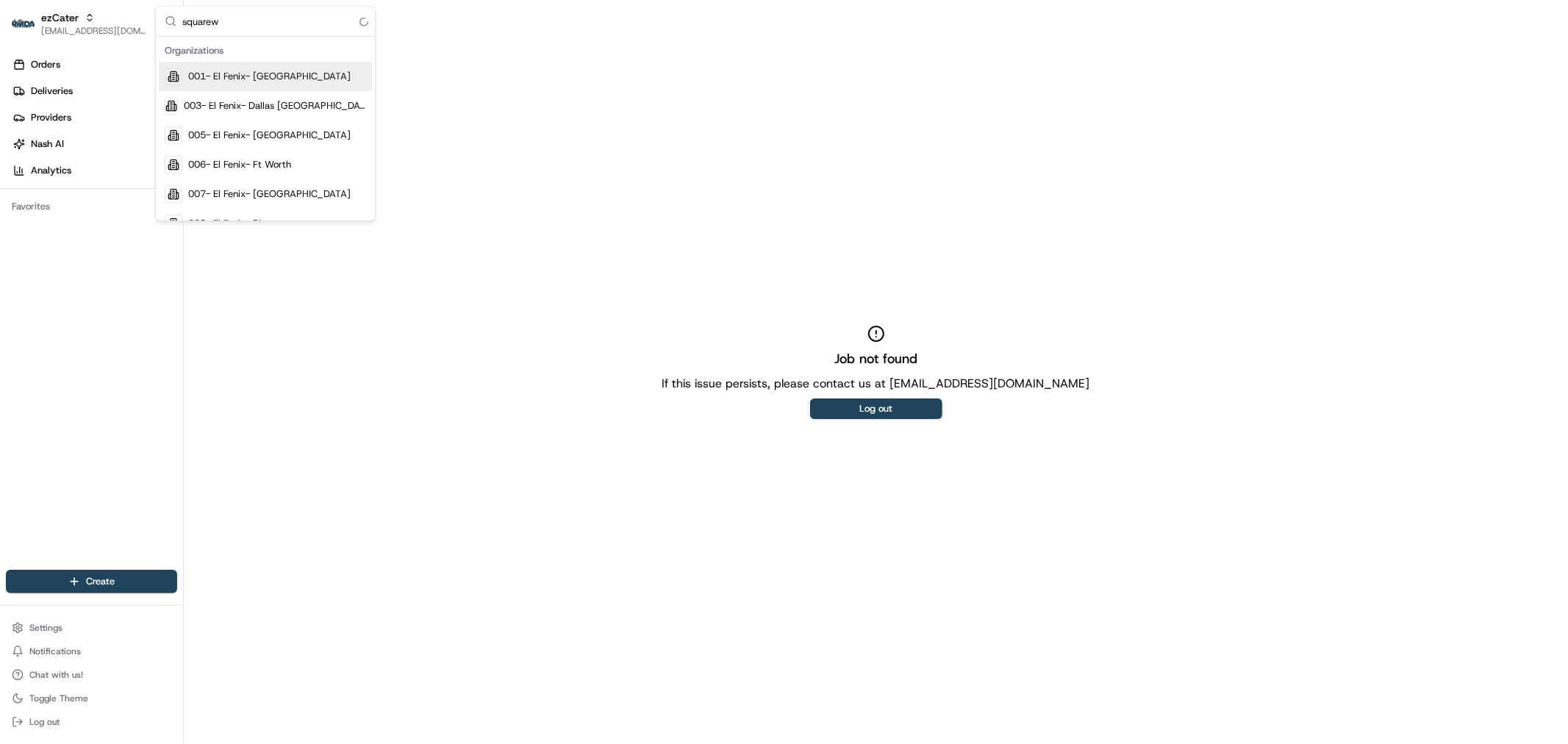
type input "square"
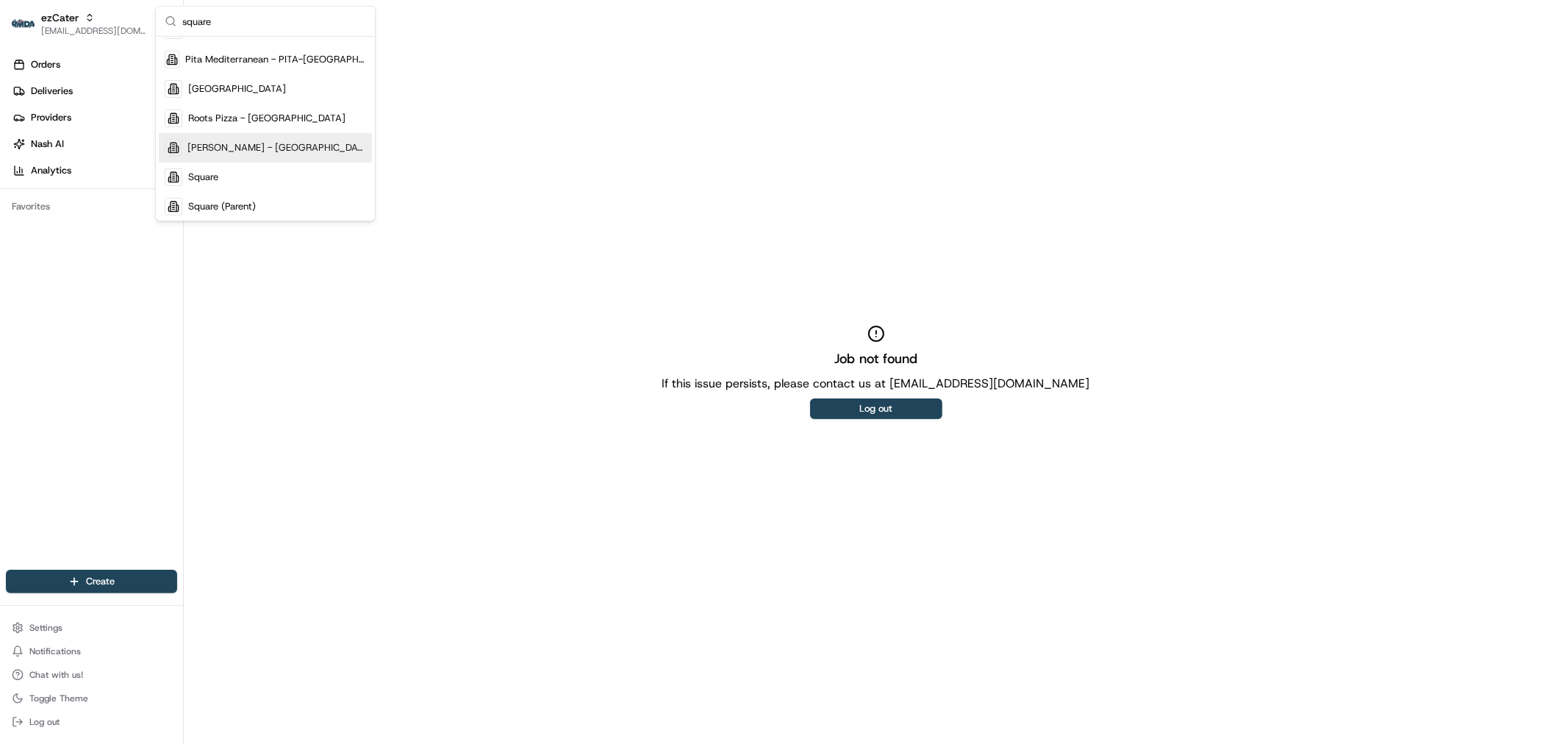
scroll to position [193, 0]
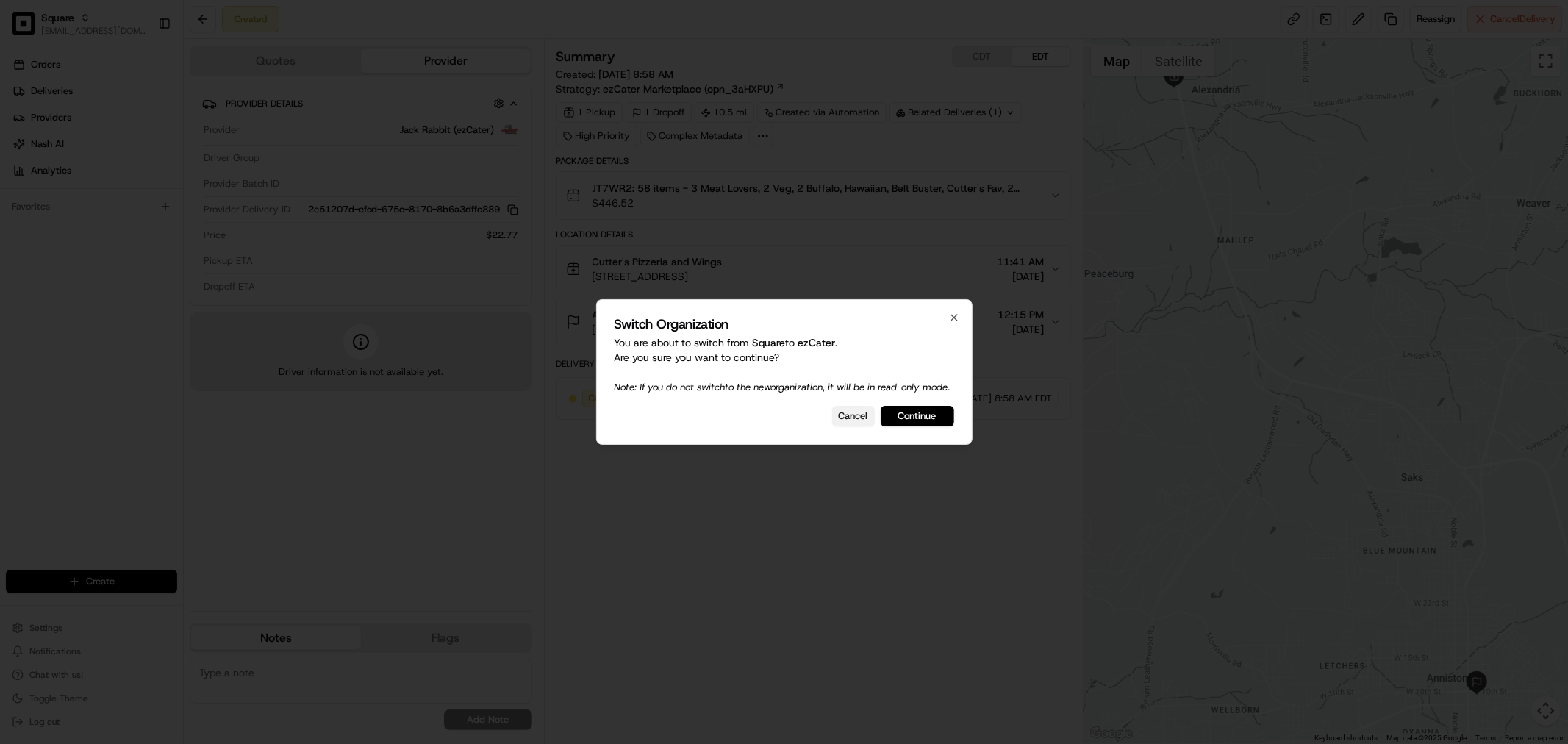
click at [851, 414] on button "Cancel" at bounding box center [854, 416] width 43 height 21
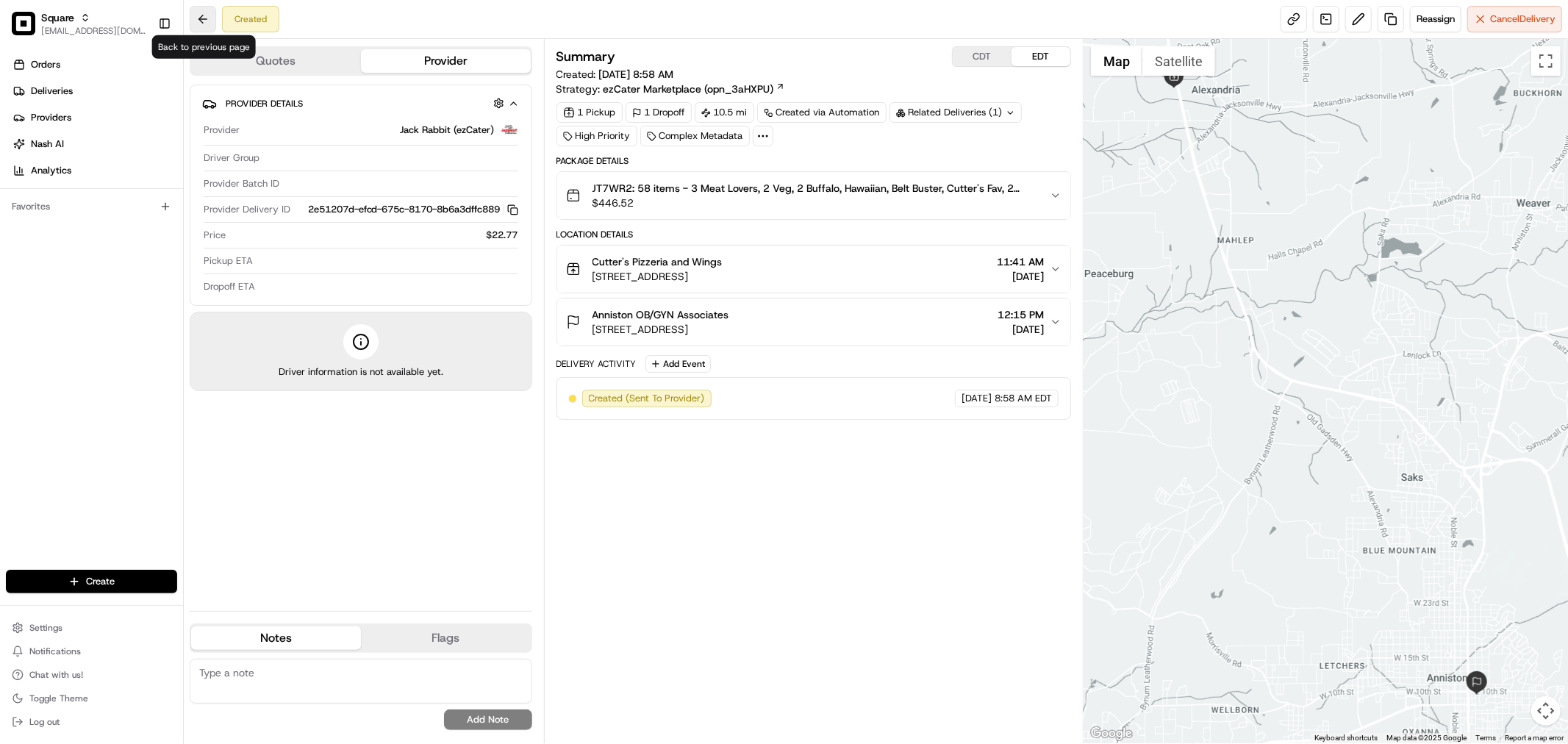
click at [209, 18] on button at bounding box center [202, 19] width 27 height 27
click at [204, 18] on button at bounding box center [202, 19] width 27 height 27
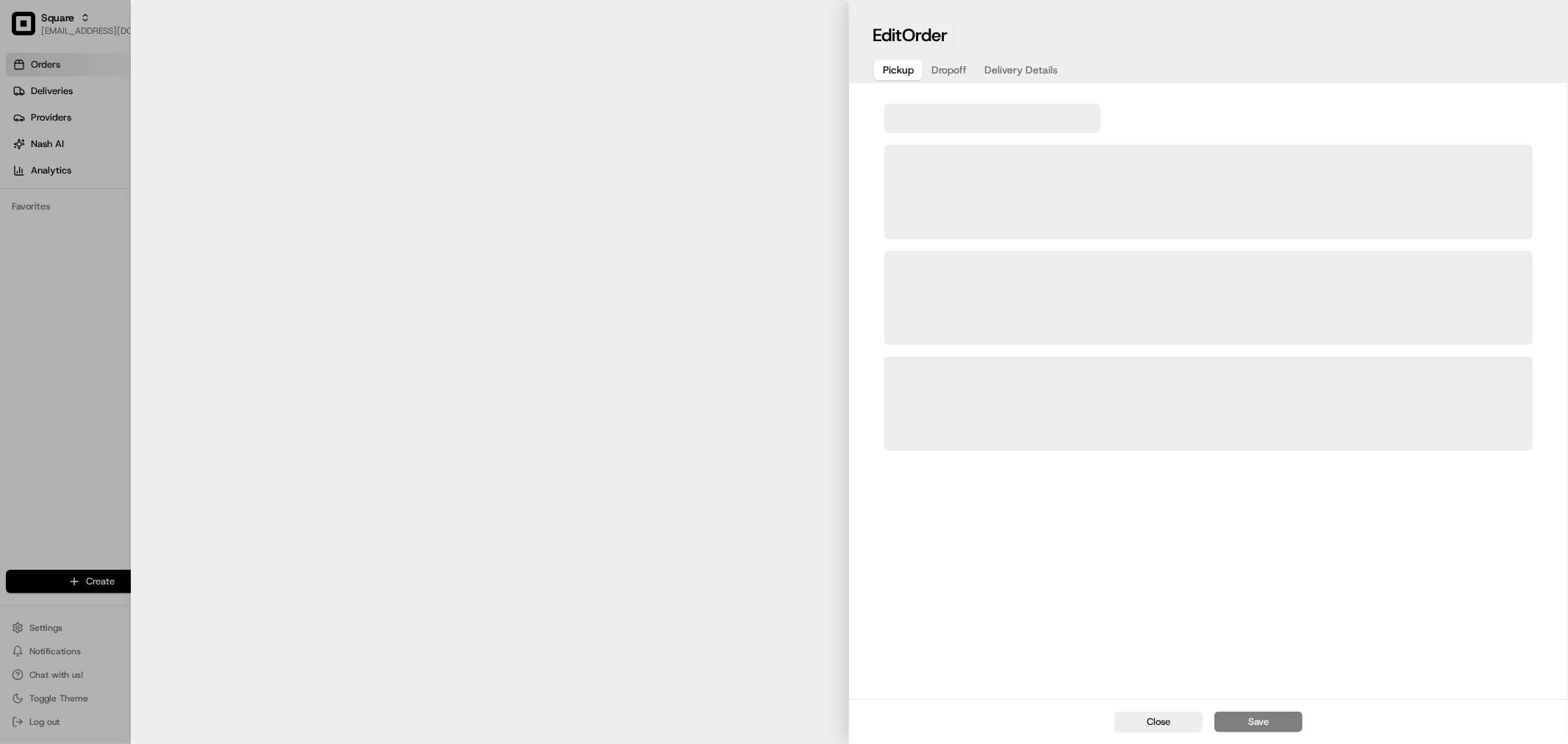
click at [55, 249] on div at bounding box center [784, 372] width 1568 height 744
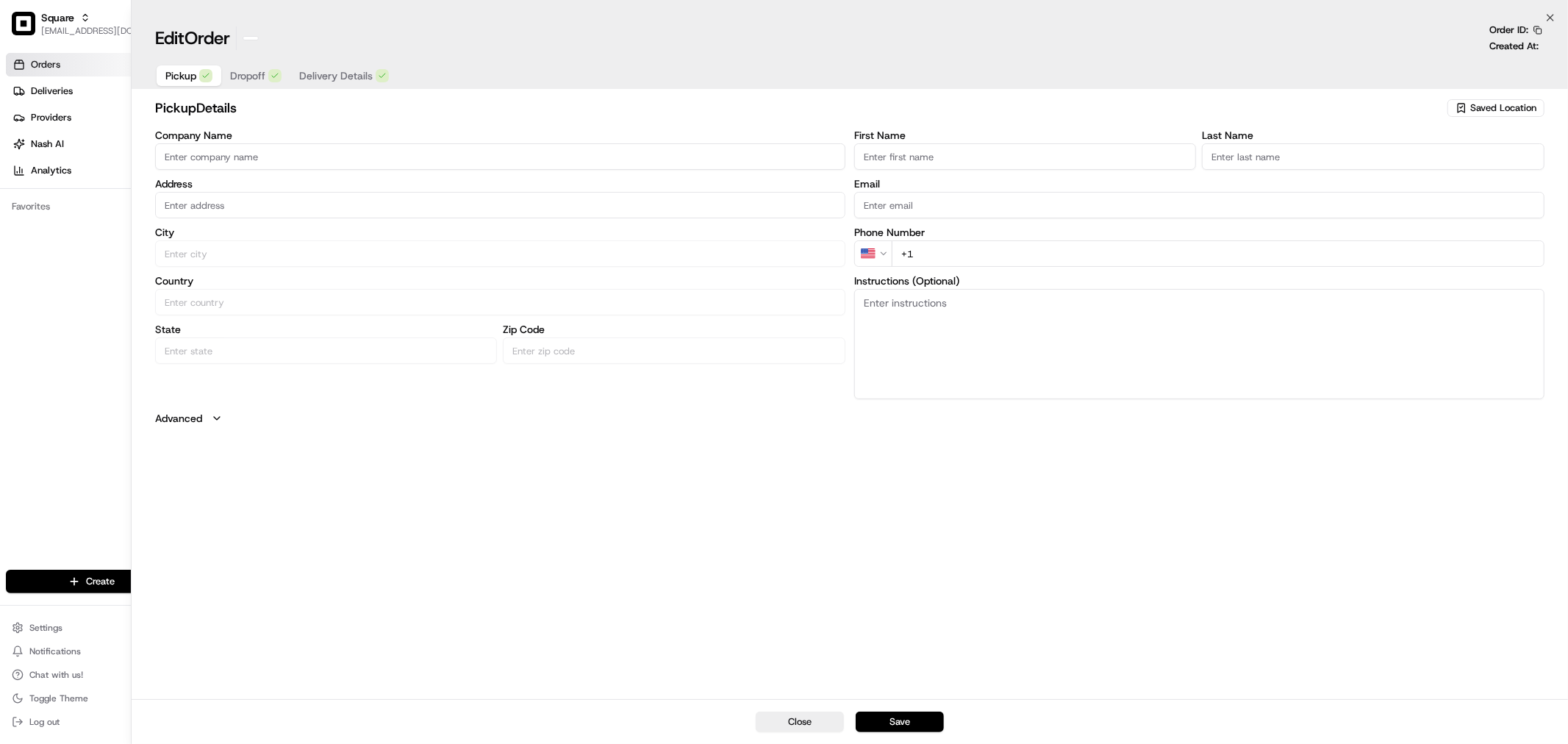
click at [57, 77] on html "Square javellanoza@nashhelp.com Toggle Sidebar Orders Deliveries Providers Nash…" at bounding box center [784, 372] width 1568 height 744
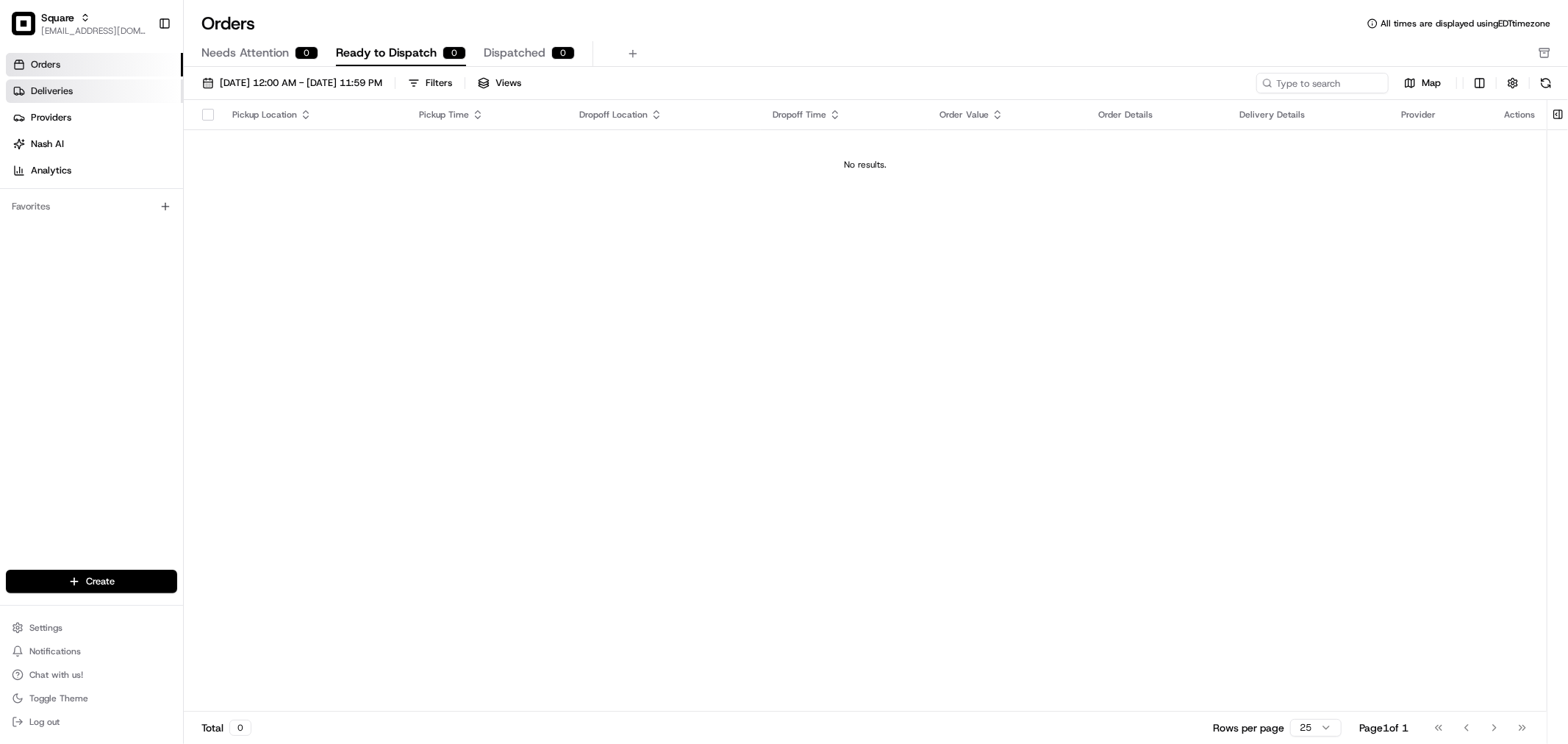
click at [61, 96] on span "Deliveries" at bounding box center [51, 91] width 42 height 13
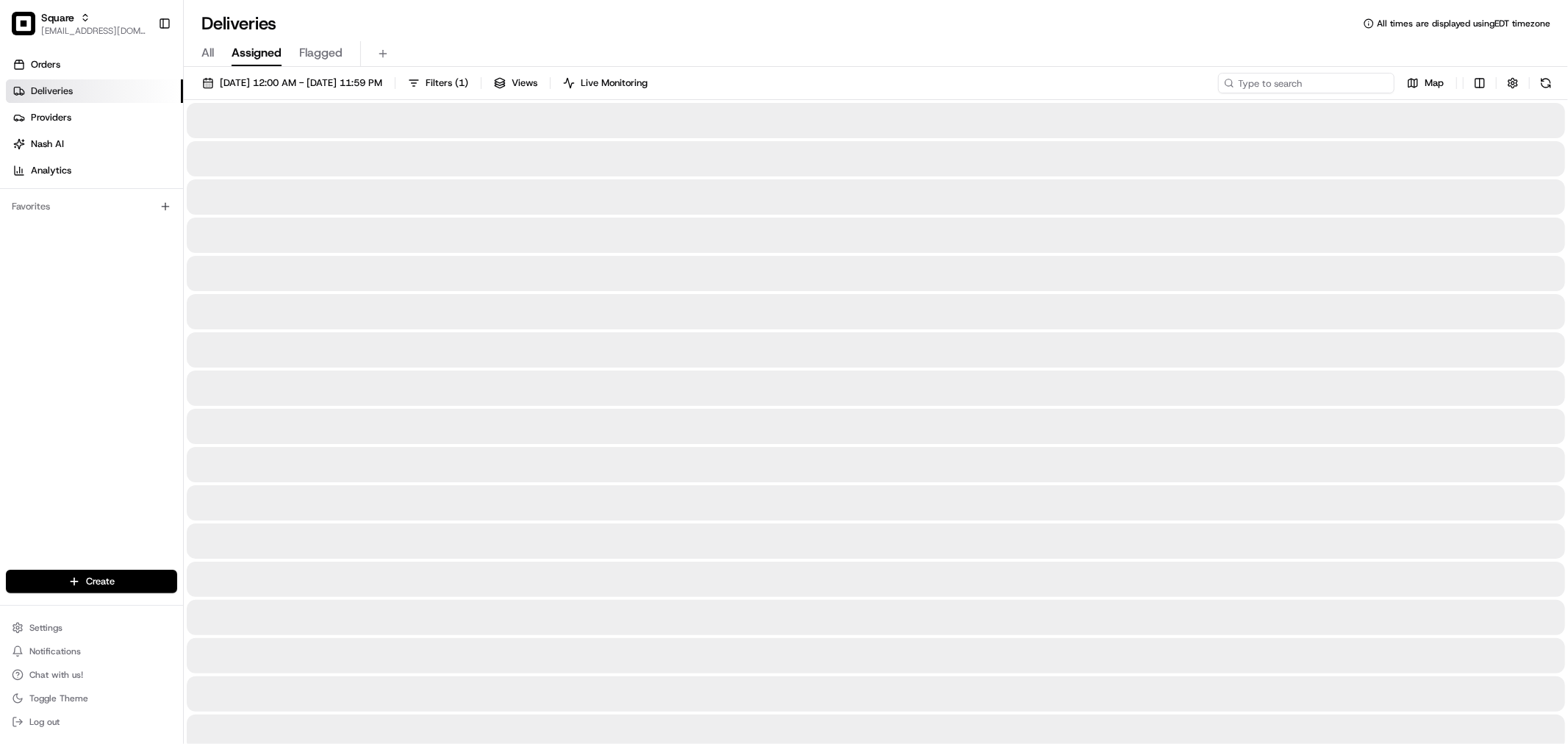
click at [1332, 82] on input at bounding box center [1306, 83] width 177 height 21
paste input "4936243"
type input "4936243"
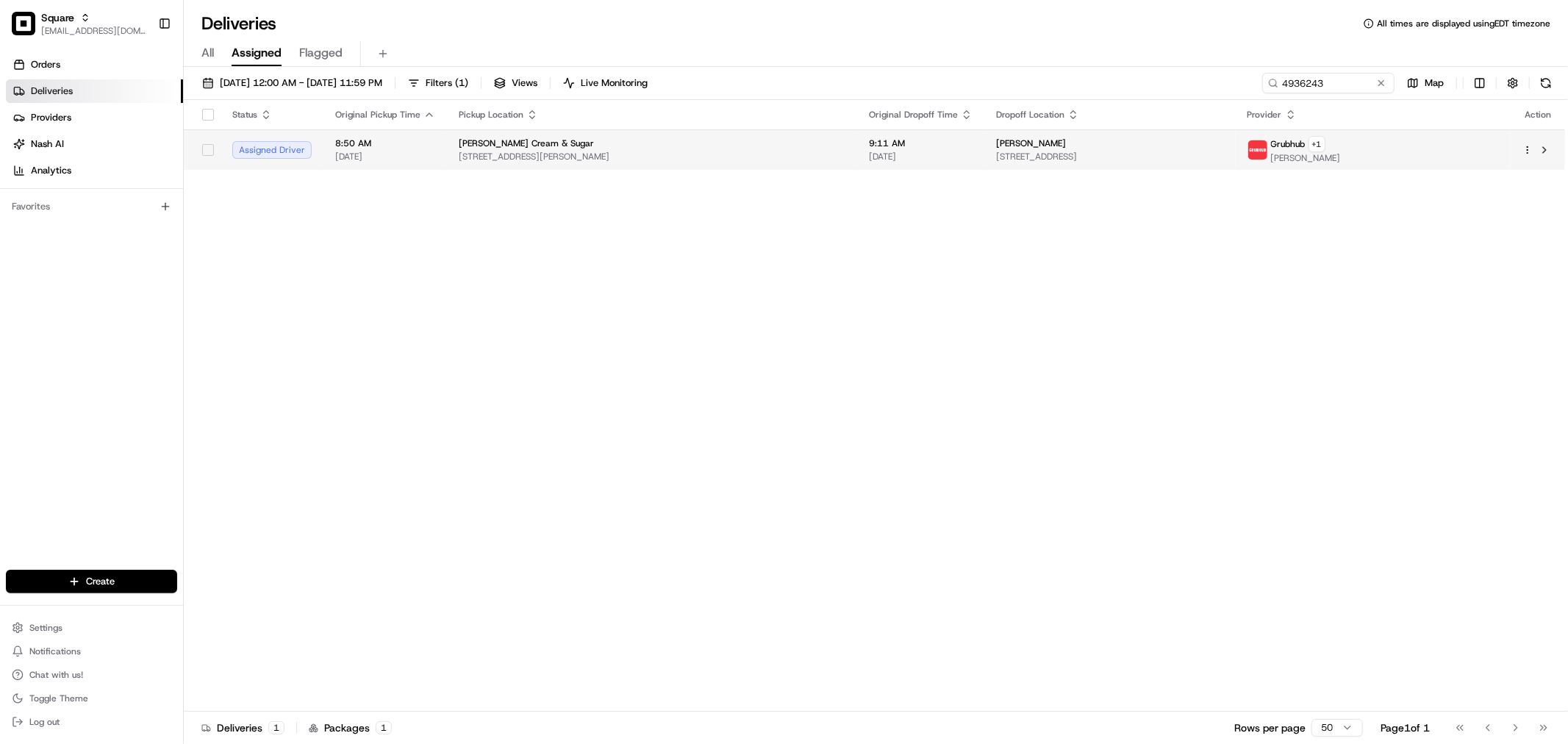
click at [776, 145] on div "[PERSON_NAME] Cream & Sugar" at bounding box center [652, 143] width 387 height 11
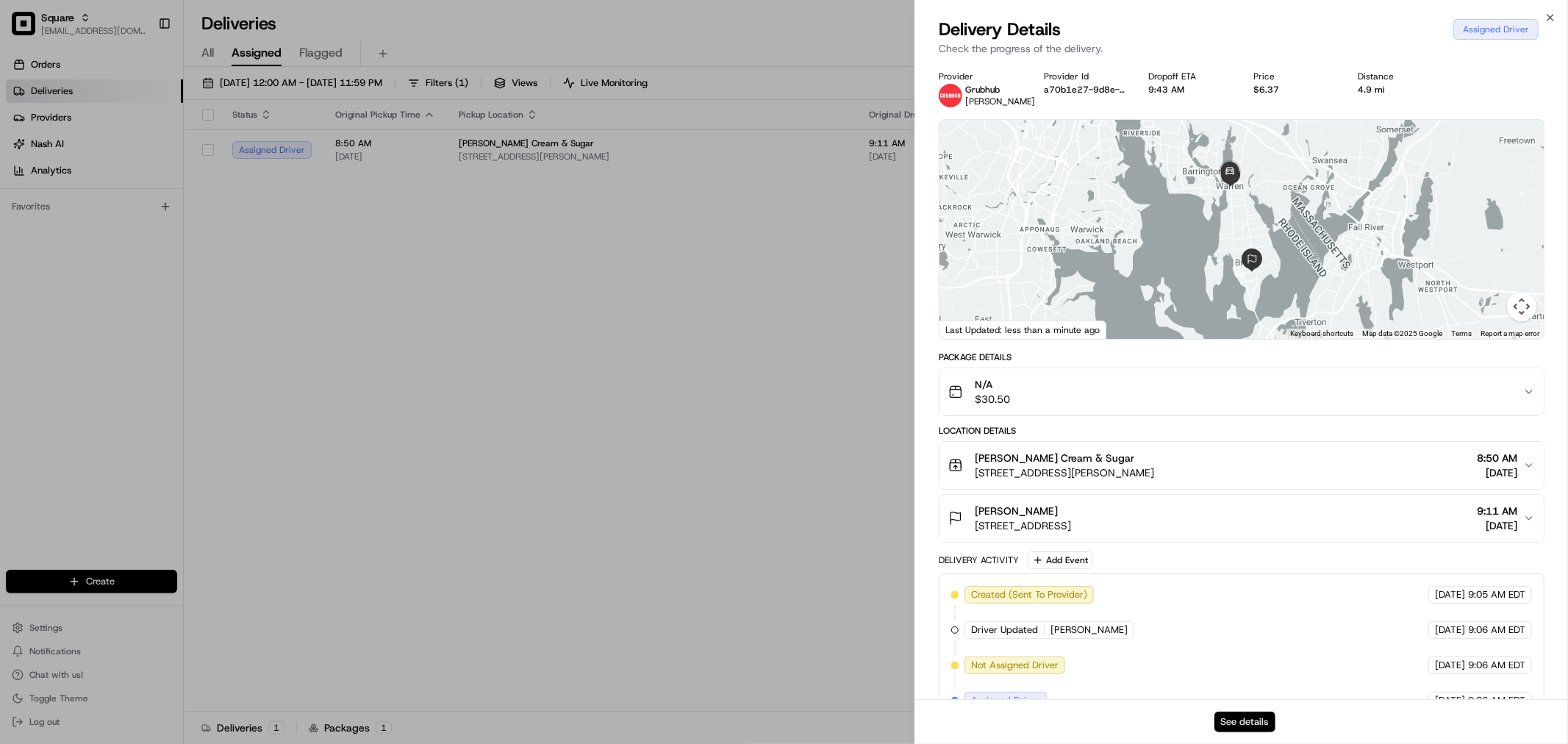
click at [1235, 728] on button "See details" at bounding box center [1245, 722] width 61 height 21
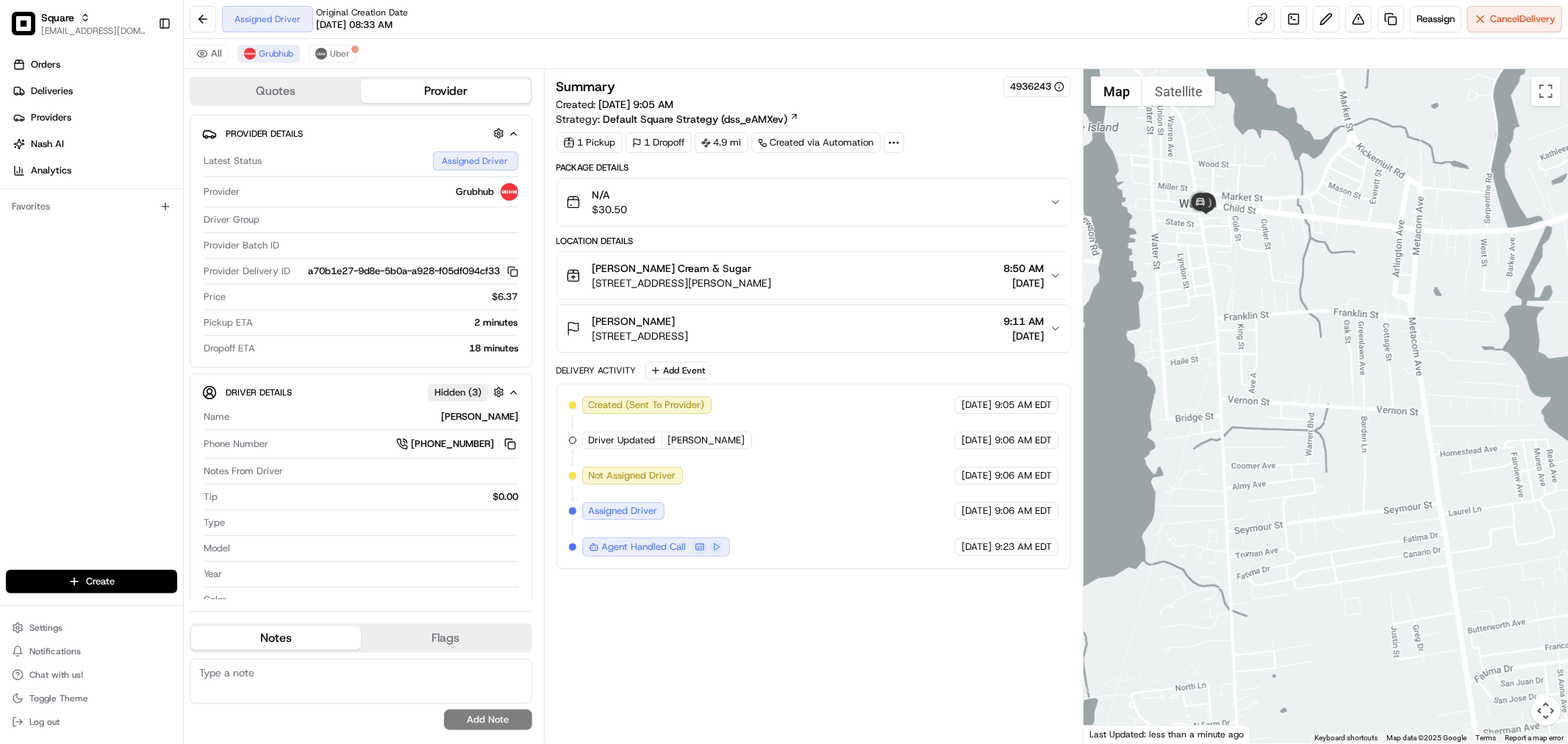
drag, startPoint x: 1187, startPoint y: 204, endPoint x: 1244, endPoint y: 391, distance: 195.5
click at [1242, 378] on div at bounding box center [1326, 406] width 484 height 674
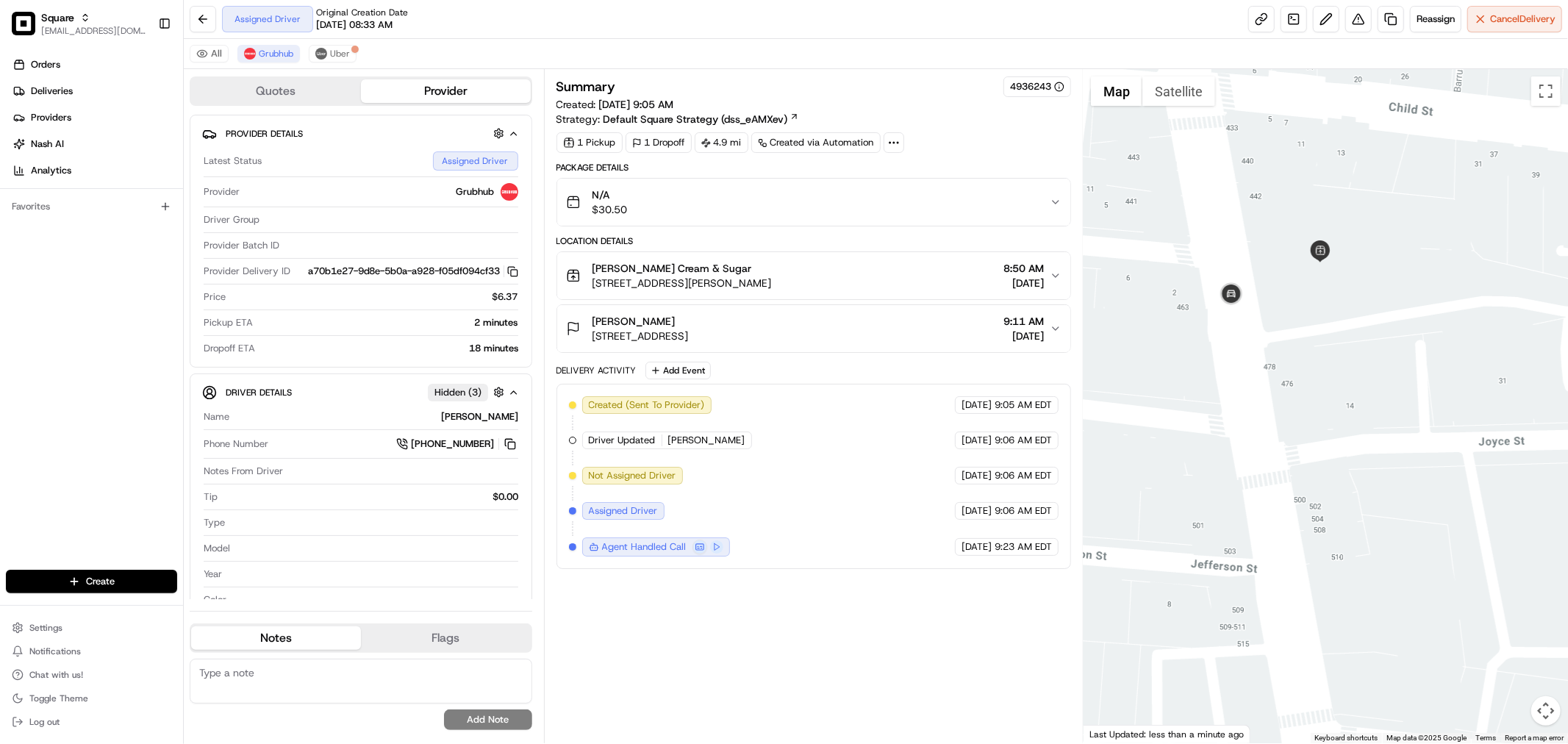
drag, startPoint x: 1253, startPoint y: 330, endPoint x: 1253, endPoint y: 380, distance: 50.0
click at [1253, 380] on div at bounding box center [1326, 406] width 484 height 674
